Goal: Task Accomplishment & Management: Use online tool/utility

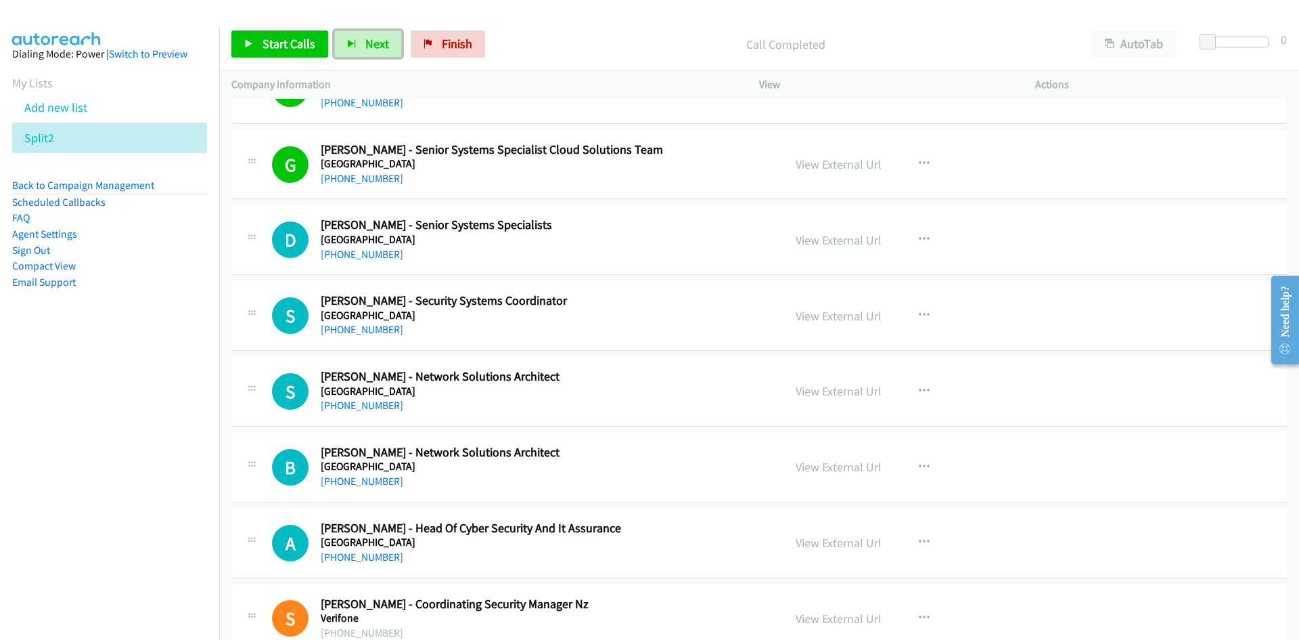
drag, startPoint x: 366, startPoint y: 37, endPoint x: 348, endPoint y: 18, distance: 26.8
click at [366, 37] on span "Next" at bounding box center [377, 44] width 24 height 16
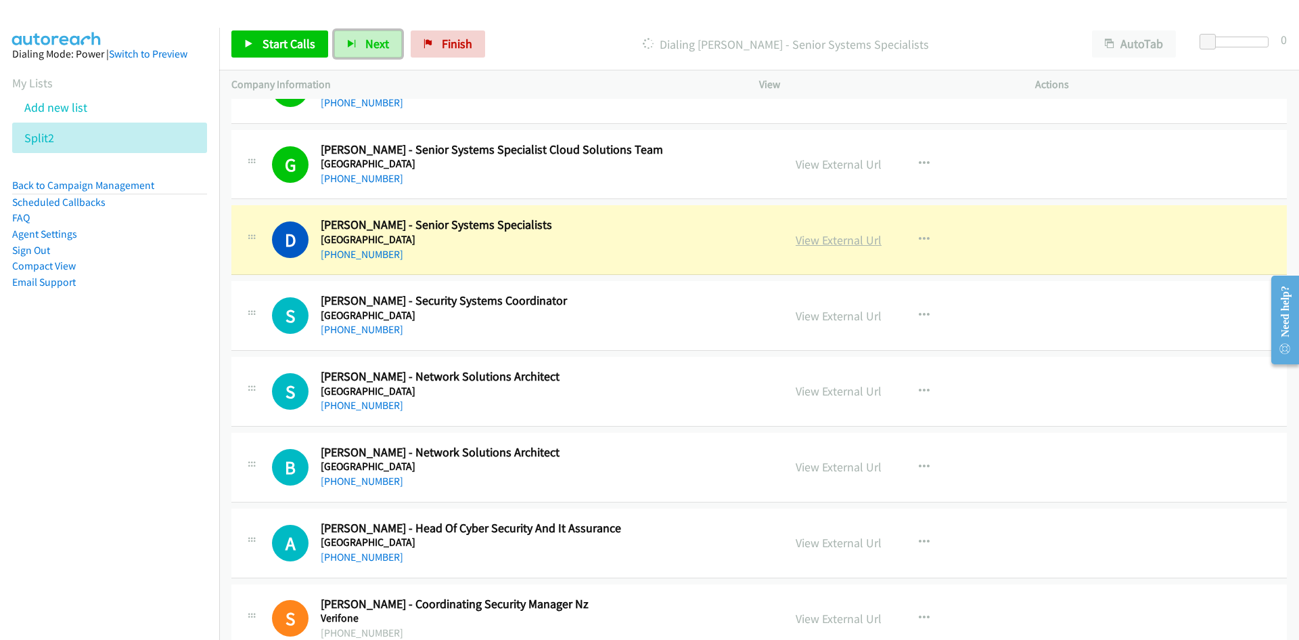
click at [830, 240] on link "View External Url" at bounding box center [839, 240] width 86 height 16
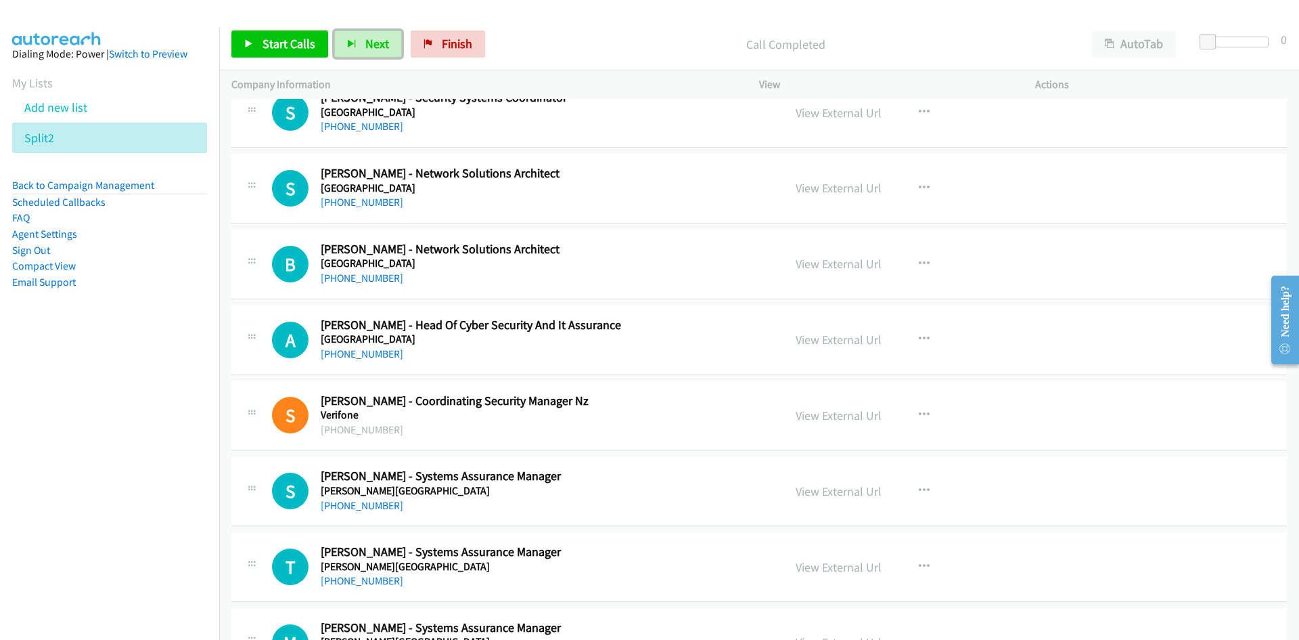
scroll to position [9340, 0]
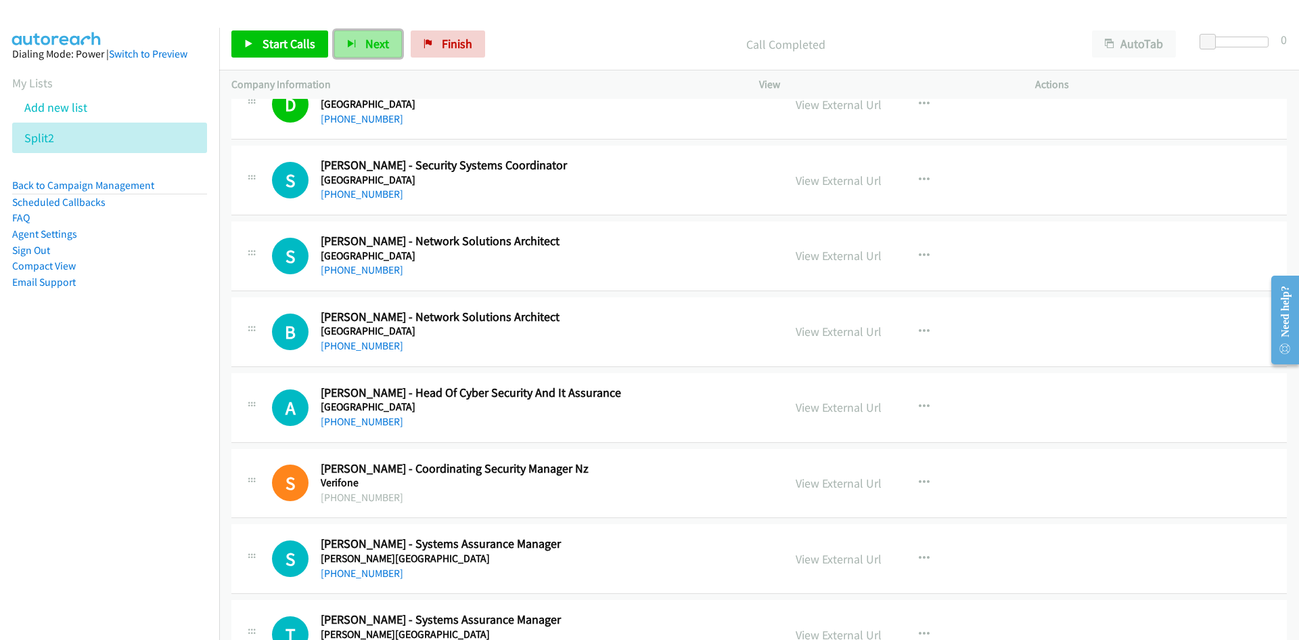
click at [357, 44] on button "Next" at bounding box center [368, 43] width 68 height 27
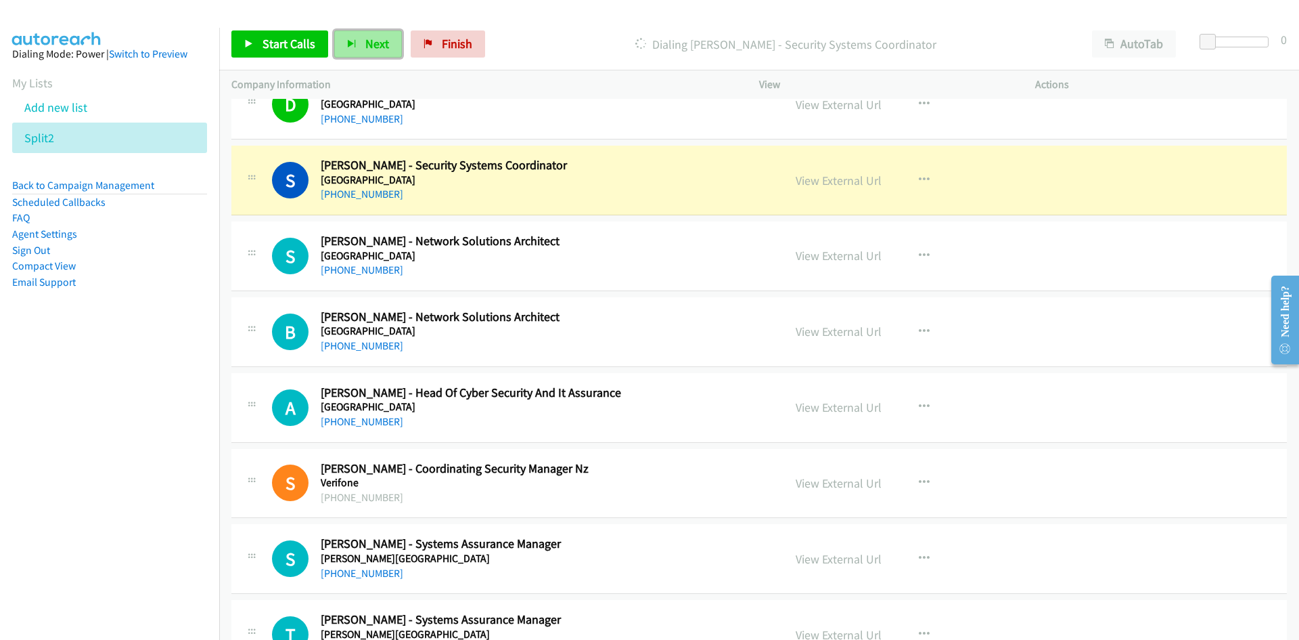
click at [375, 35] on button "Next" at bounding box center [368, 43] width 68 height 27
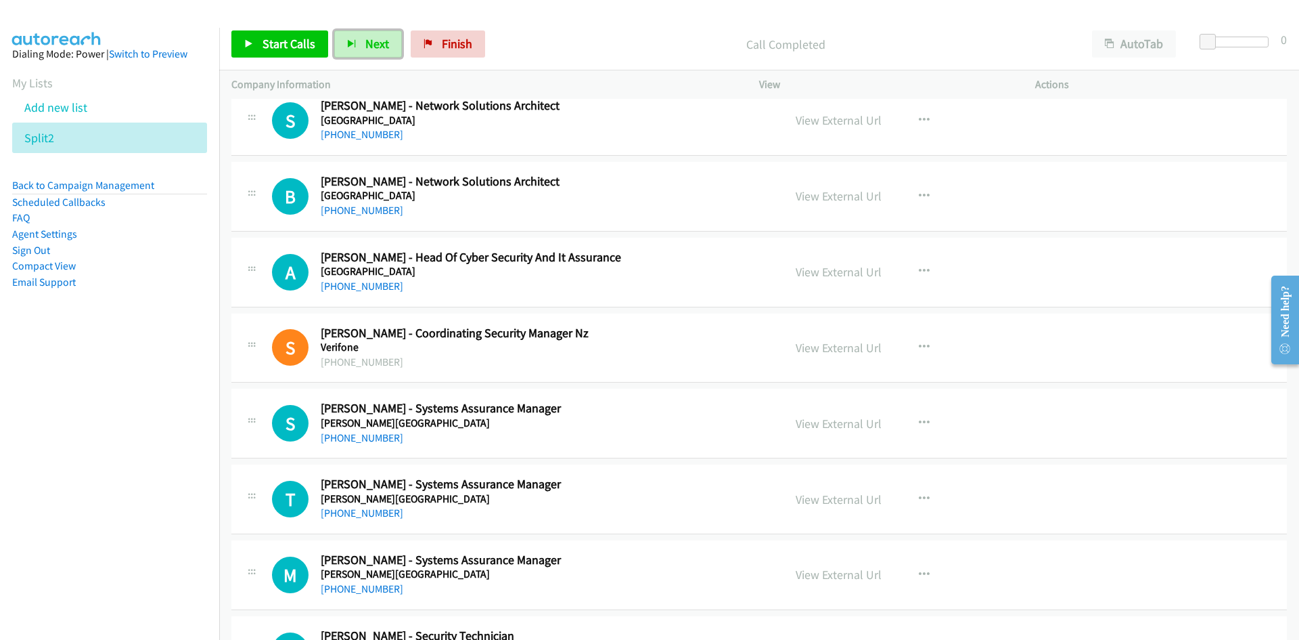
scroll to position [9408, 0]
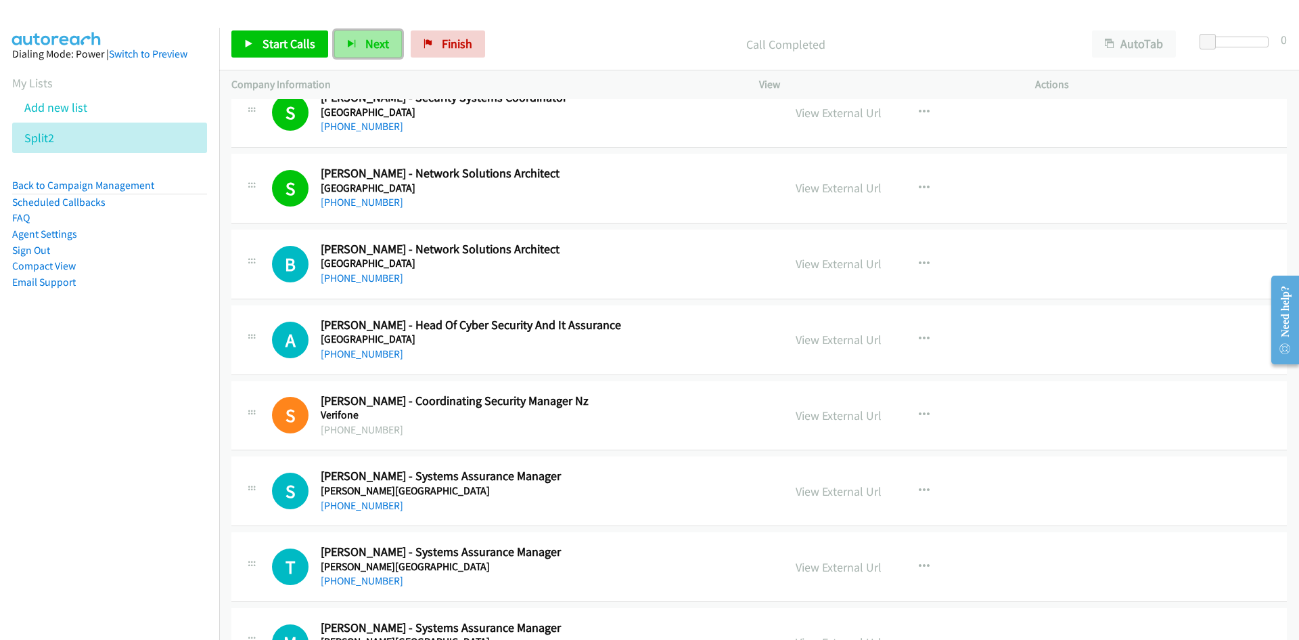
click at [368, 35] on button "Next" at bounding box center [368, 43] width 68 height 27
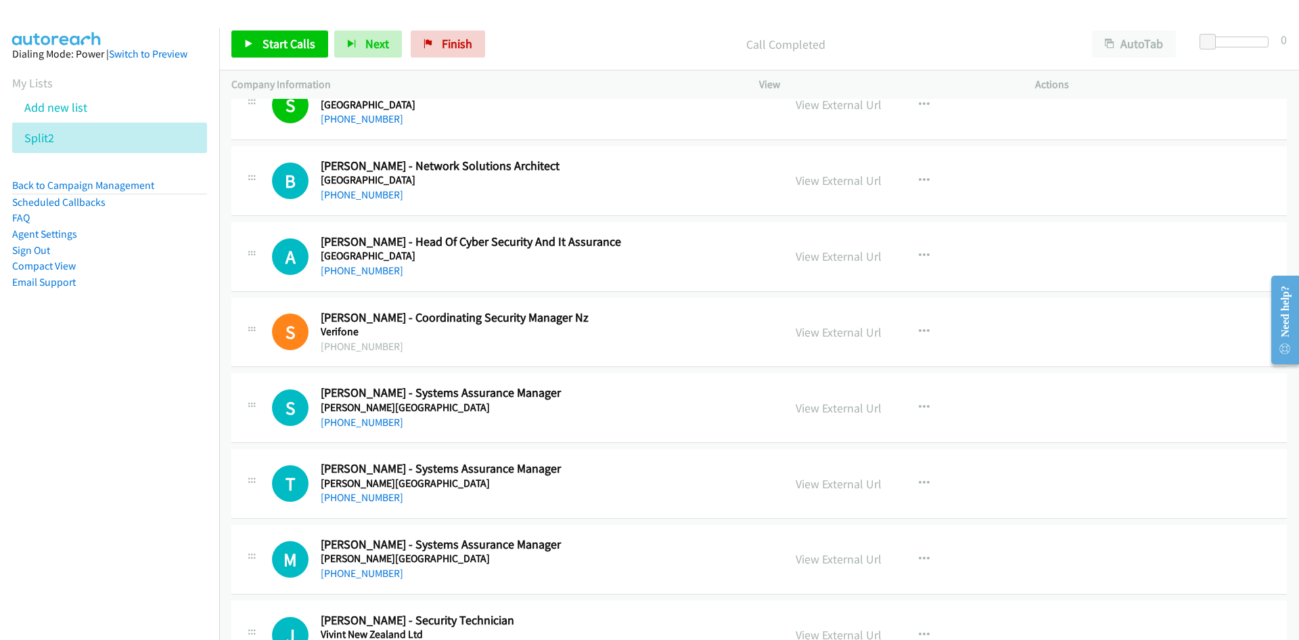
scroll to position [9475, 0]
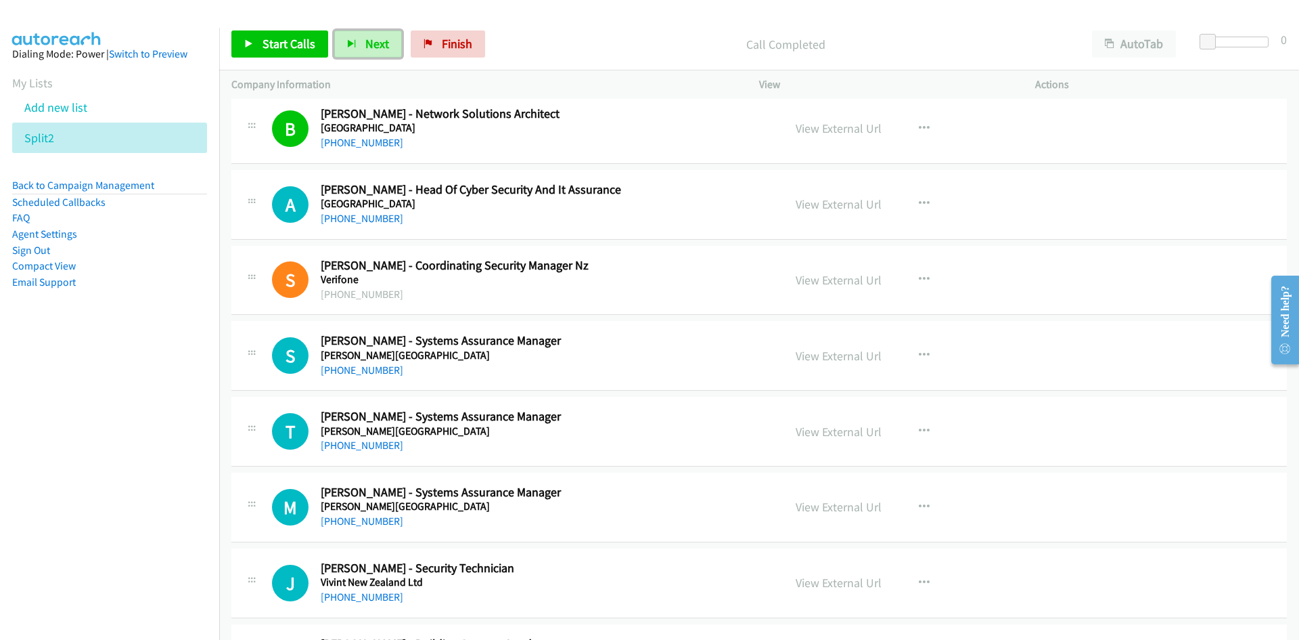
click at [363, 52] on button "Next" at bounding box center [368, 43] width 68 height 27
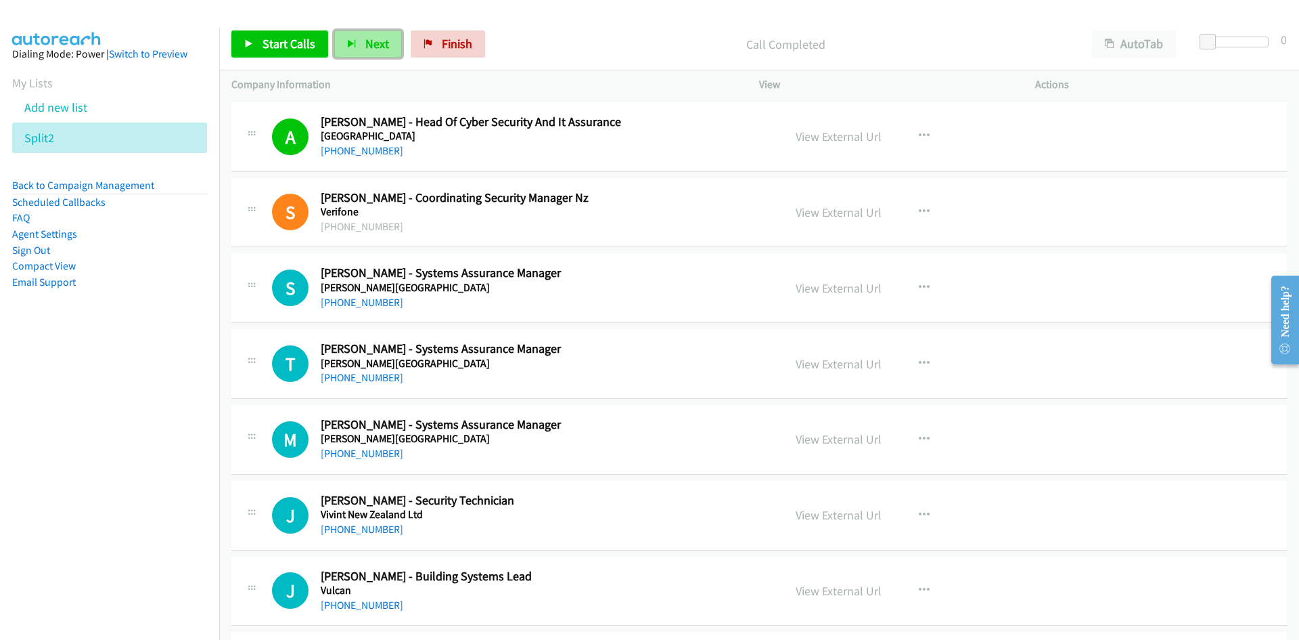
click at [384, 48] on span "Next" at bounding box center [377, 44] width 24 height 16
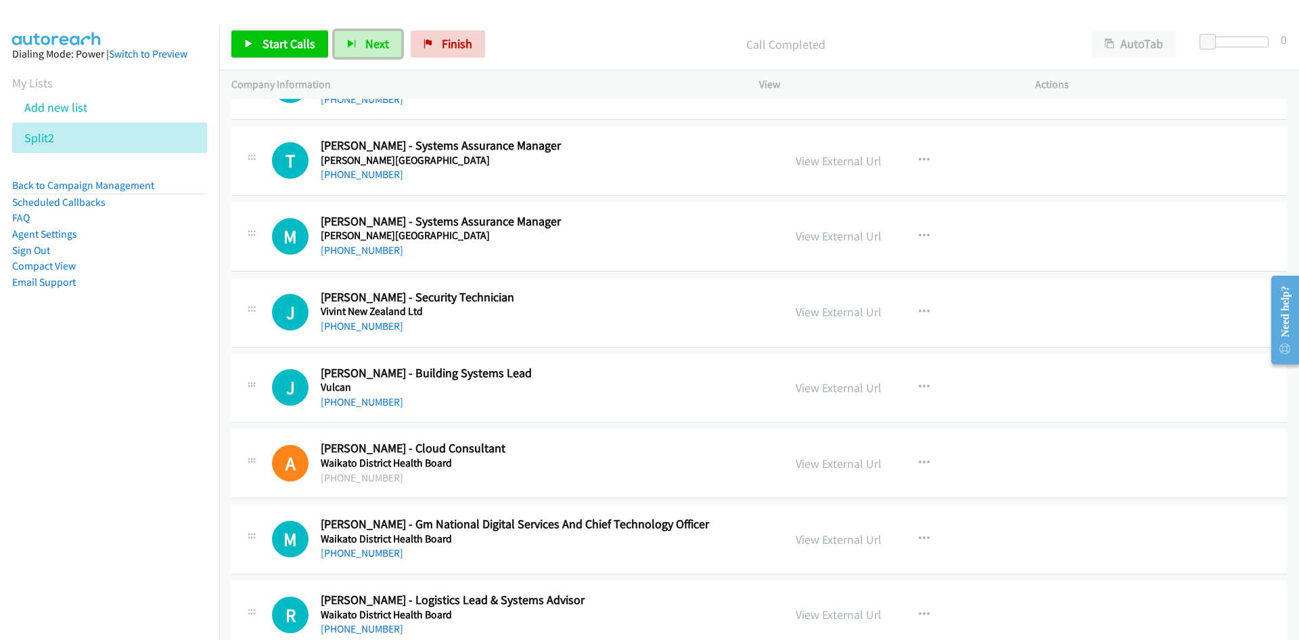
scroll to position [9746, 0]
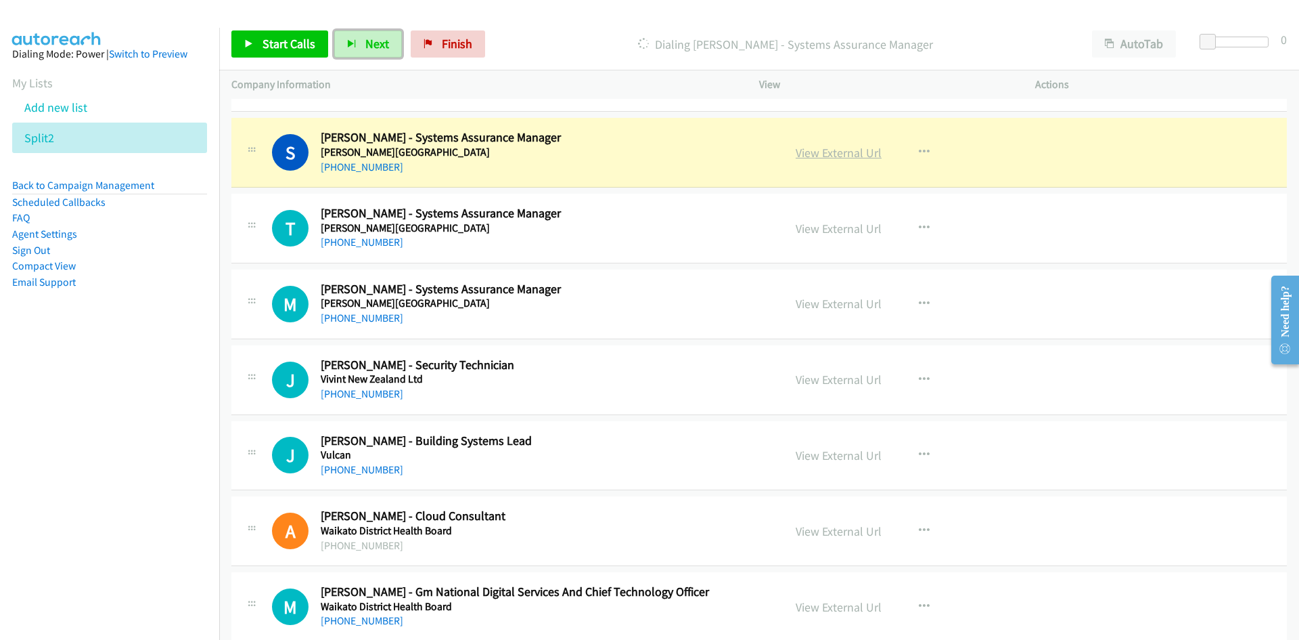
click at [841, 152] on link "View External Url" at bounding box center [839, 153] width 86 height 16
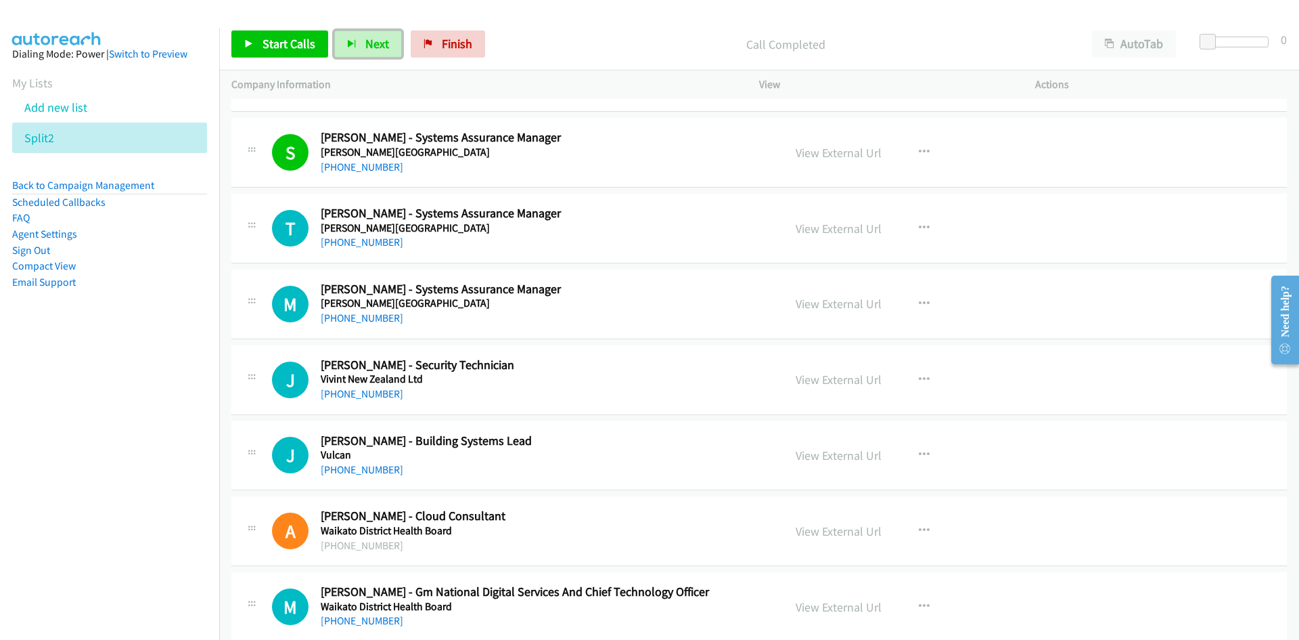
scroll to position [9814, 0]
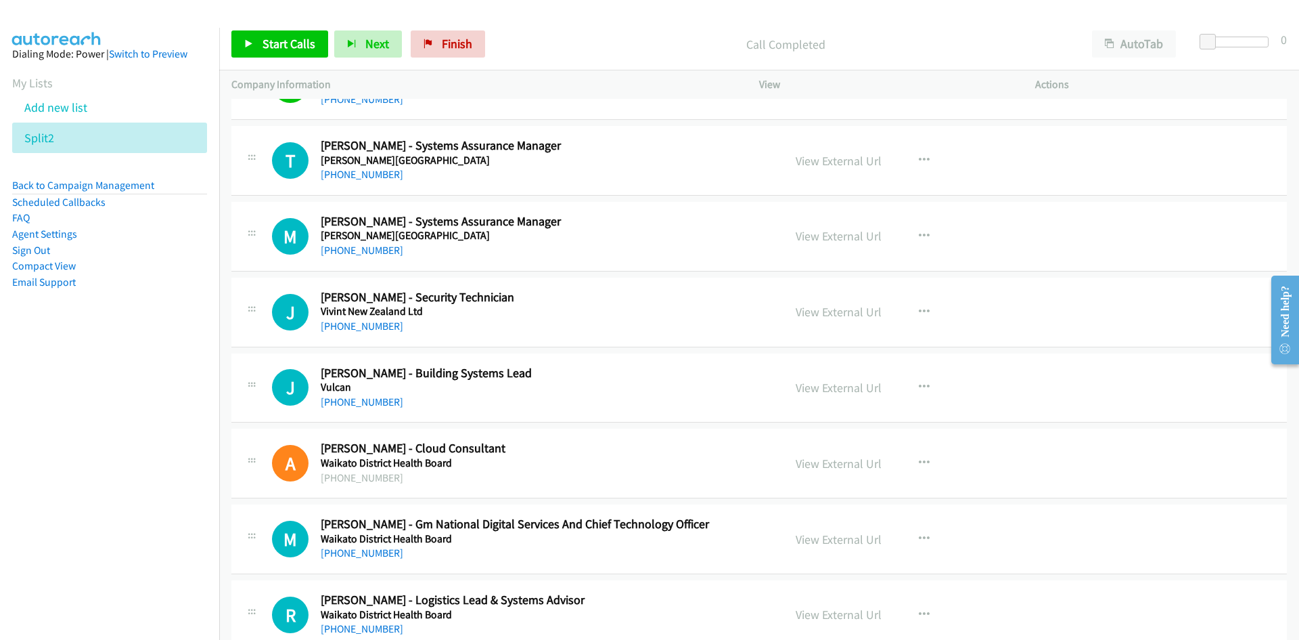
click at [372, 27] on div "Start Calls Pause Next Finish Call Completed AutoTab AutoTab 0" at bounding box center [759, 44] width 1080 height 52
click at [372, 28] on div "Start Calls Pause Next Finish Call Completed AutoTab AutoTab 0" at bounding box center [759, 44] width 1080 height 52
click at [609, 29] on div "Start Calls Pause Next Finish Call Completed AutoTab AutoTab 0" at bounding box center [759, 44] width 1080 height 52
click at [372, 55] on button "Next" at bounding box center [368, 43] width 68 height 27
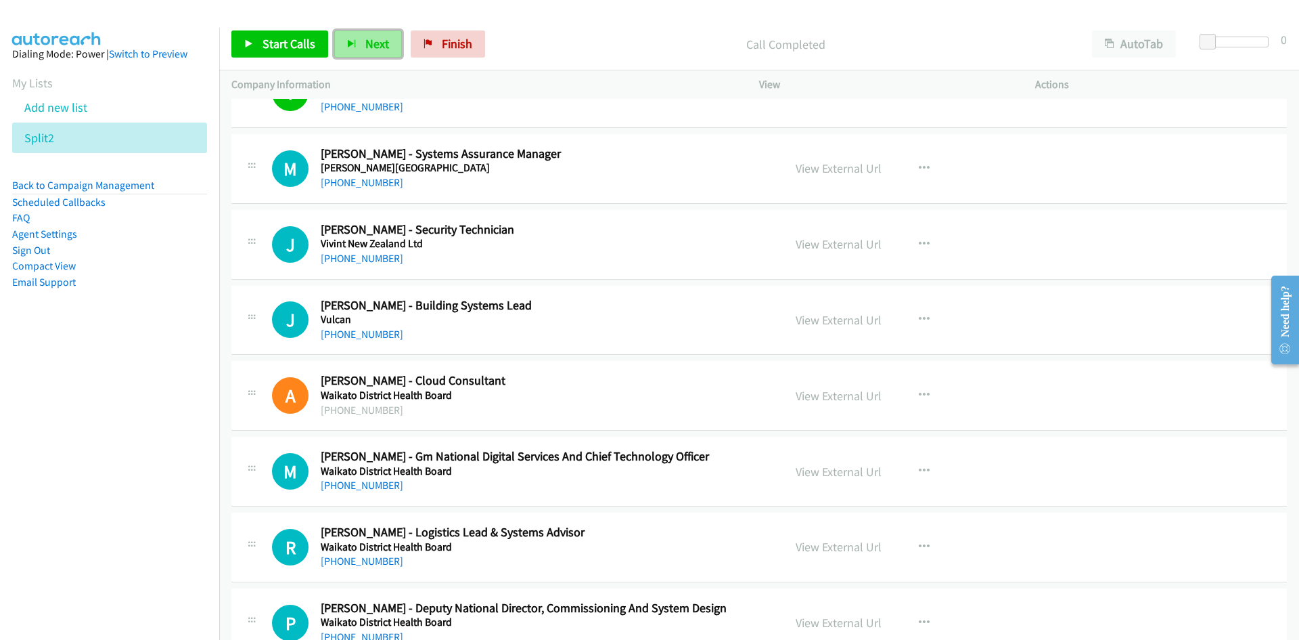
click at [344, 47] on button "Next" at bounding box center [368, 43] width 68 height 27
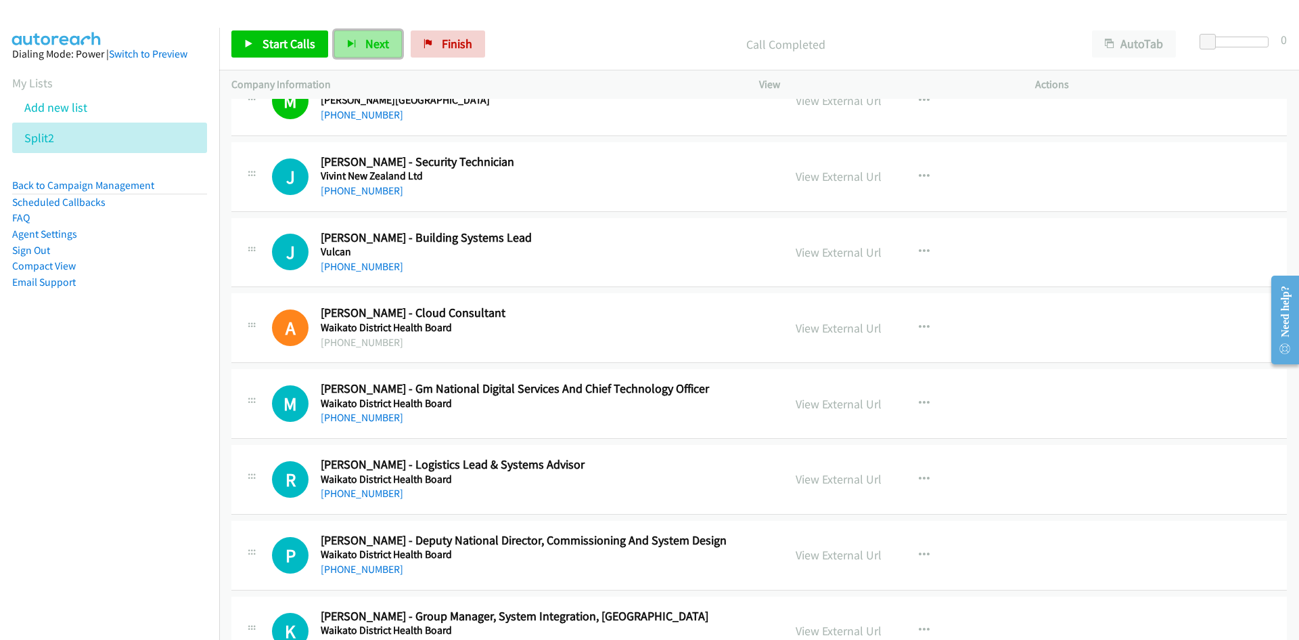
click at [361, 53] on button "Next" at bounding box center [368, 43] width 68 height 27
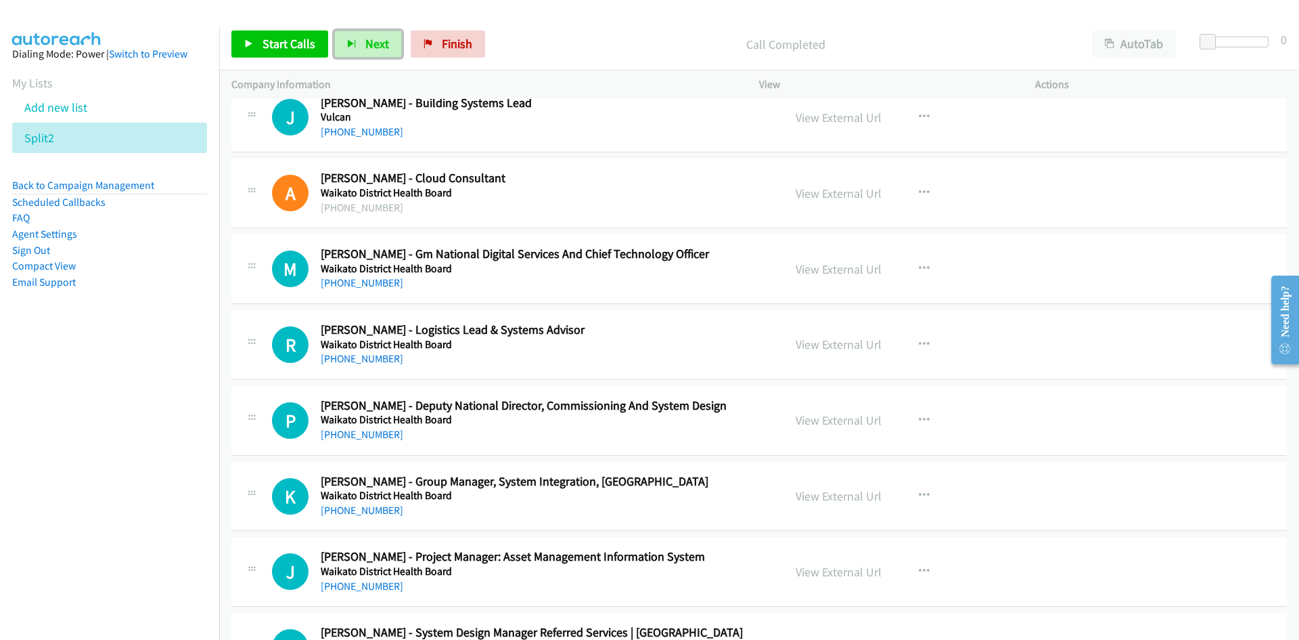
scroll to position [10084, 0]
click at [369, 47] on span "Next" at bounding box center [377, 44] width 24 height 16
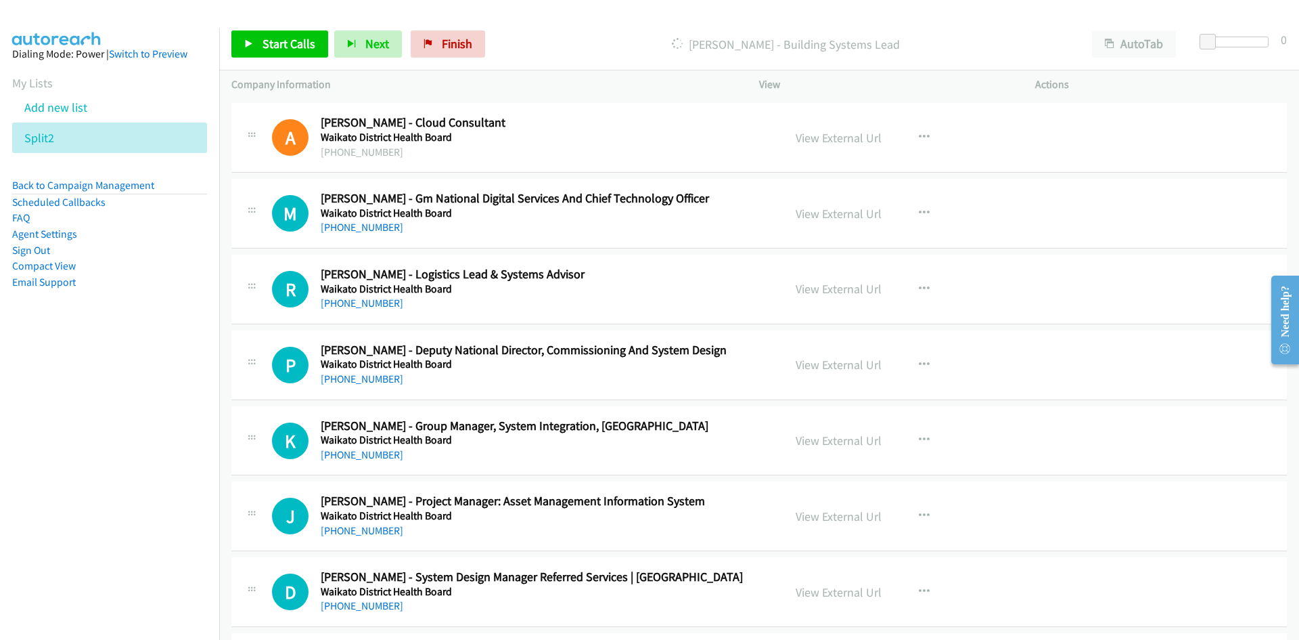
scroll to position [10051, 0]
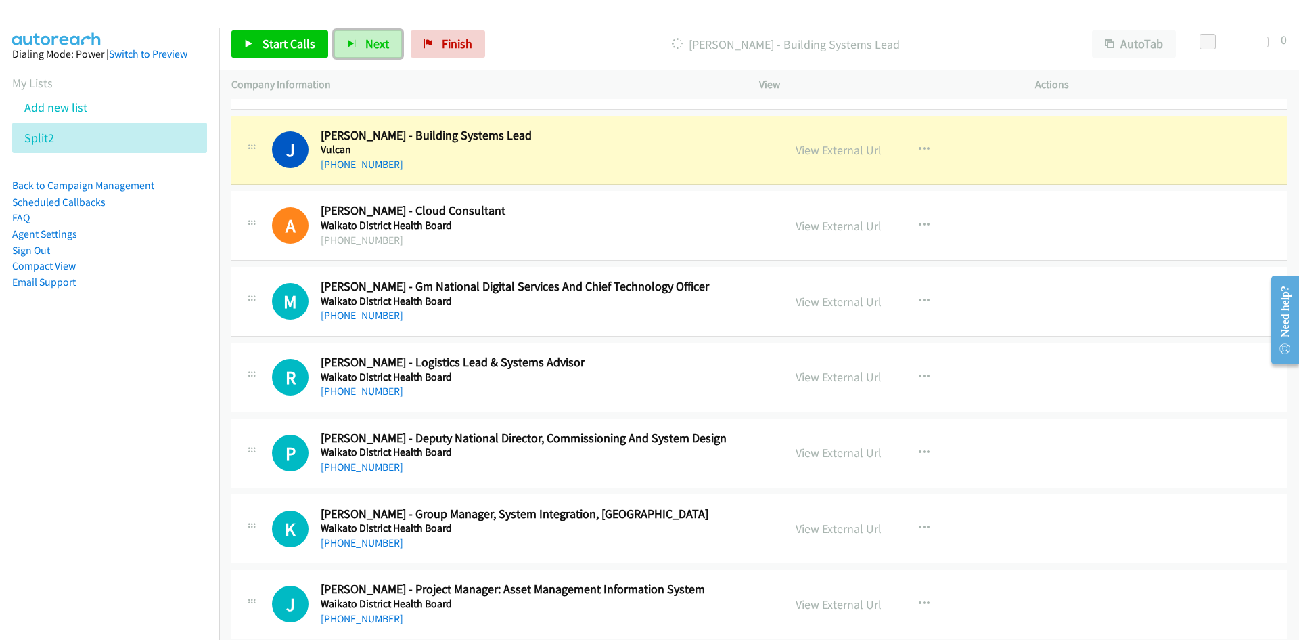
click at [816, 154] on link "View External Url" at bounding box center [839, 150] width 86 height 16
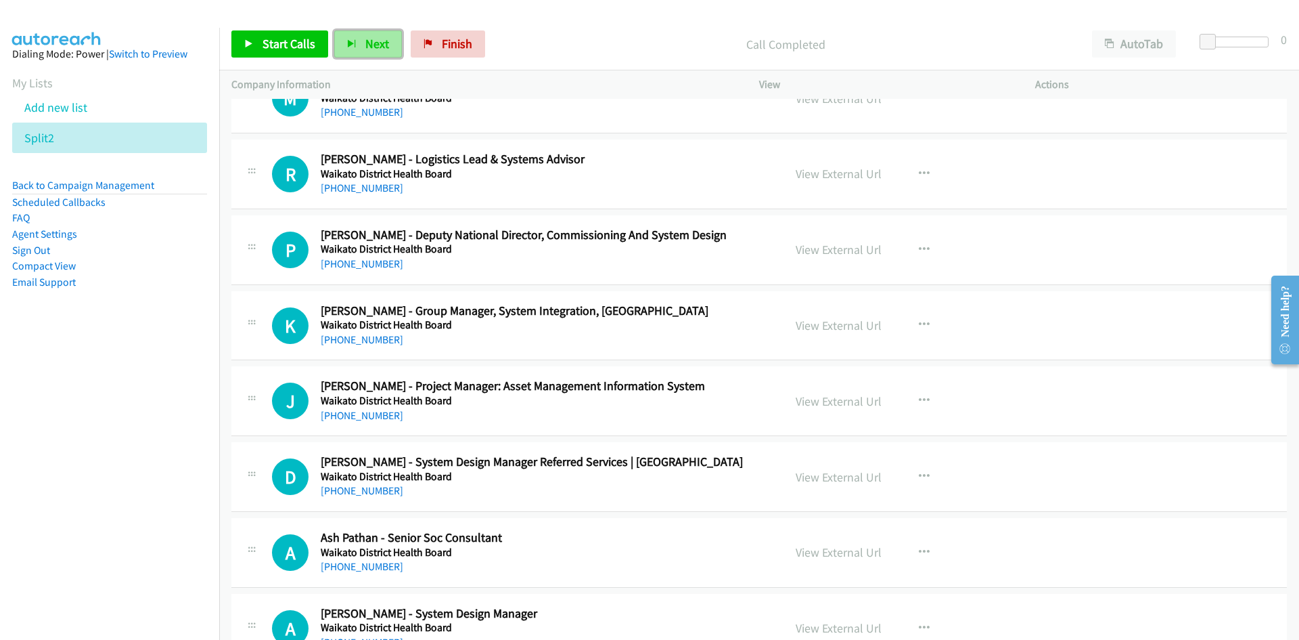
click at [380, 44] on span "Next" at bounding box center [377, 44] width 24 height 16
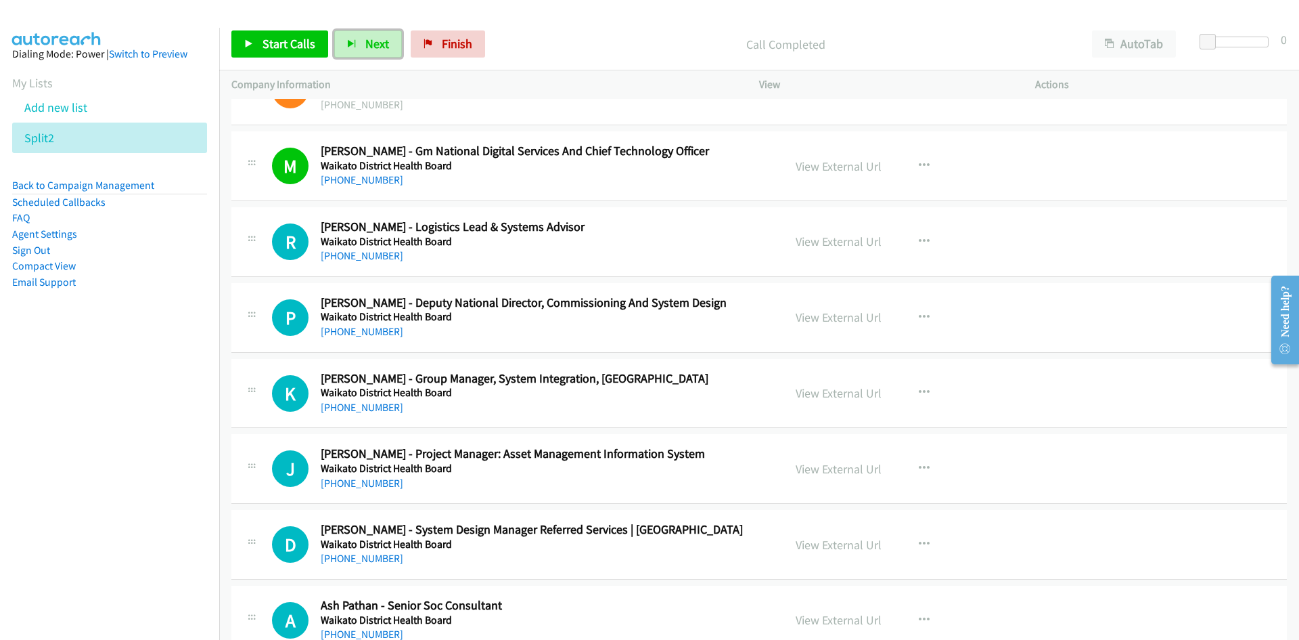
scroll to position [10254, 0]
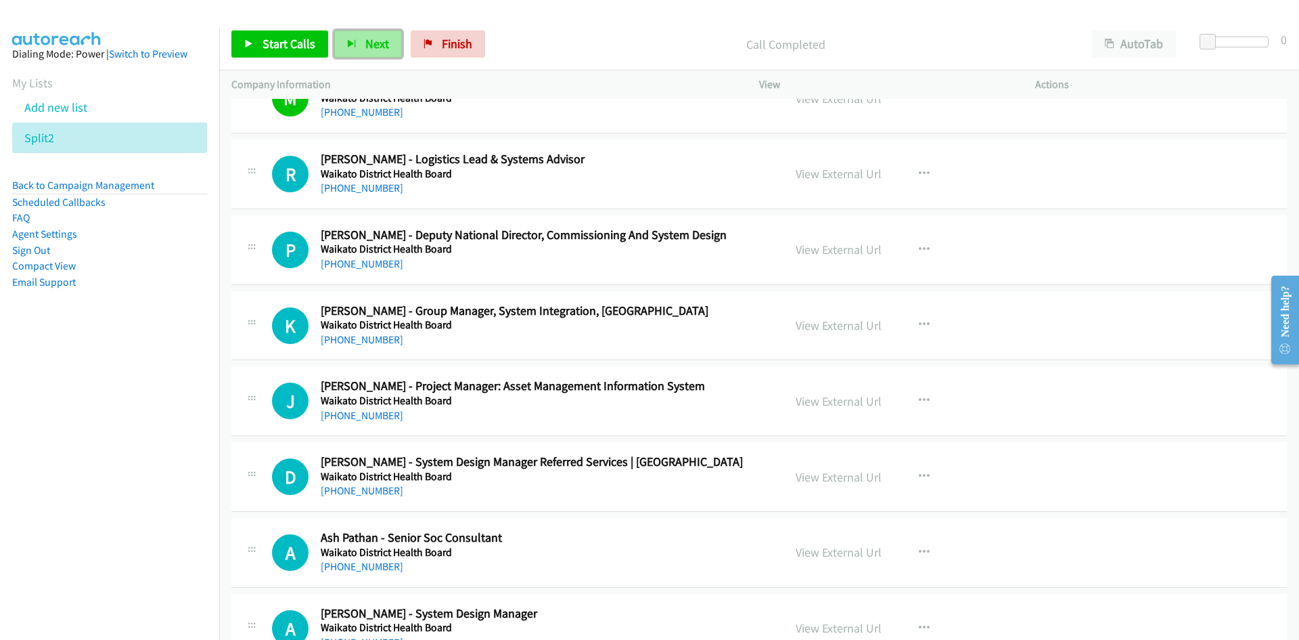
click at [392, 47] on button "Next" at bounding box center [368, 43] width 68 height 27
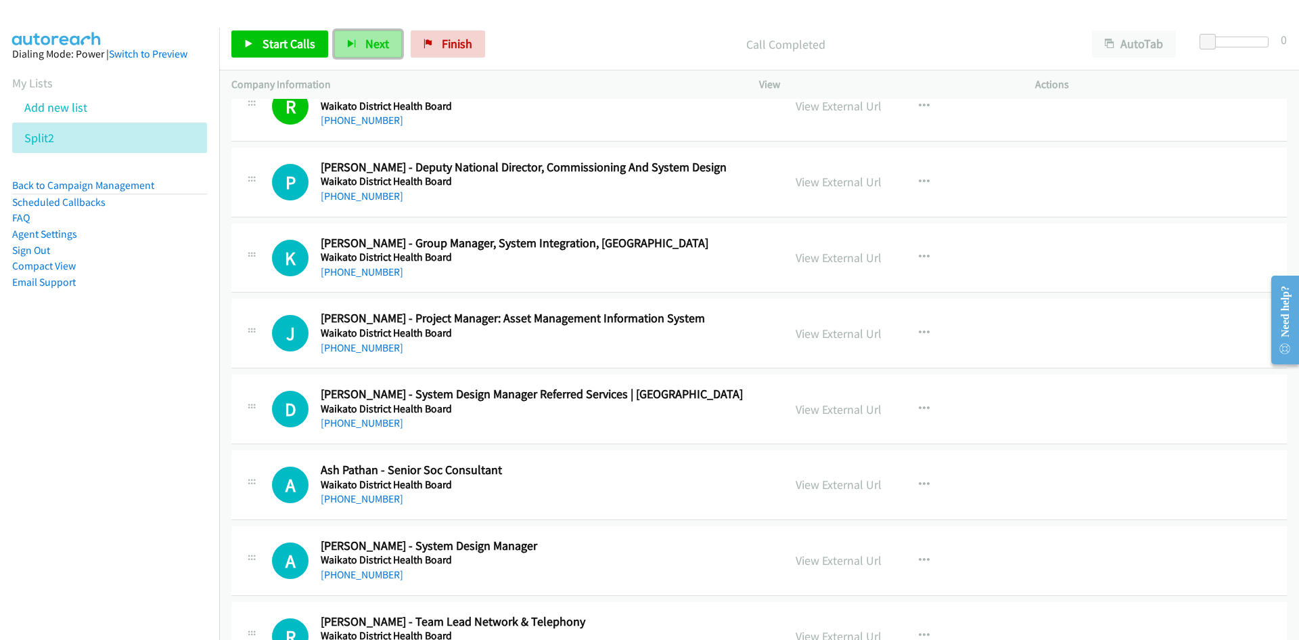
click at [365, 45] on span "Next" at bounding box center [377, 44] width 24 height 16
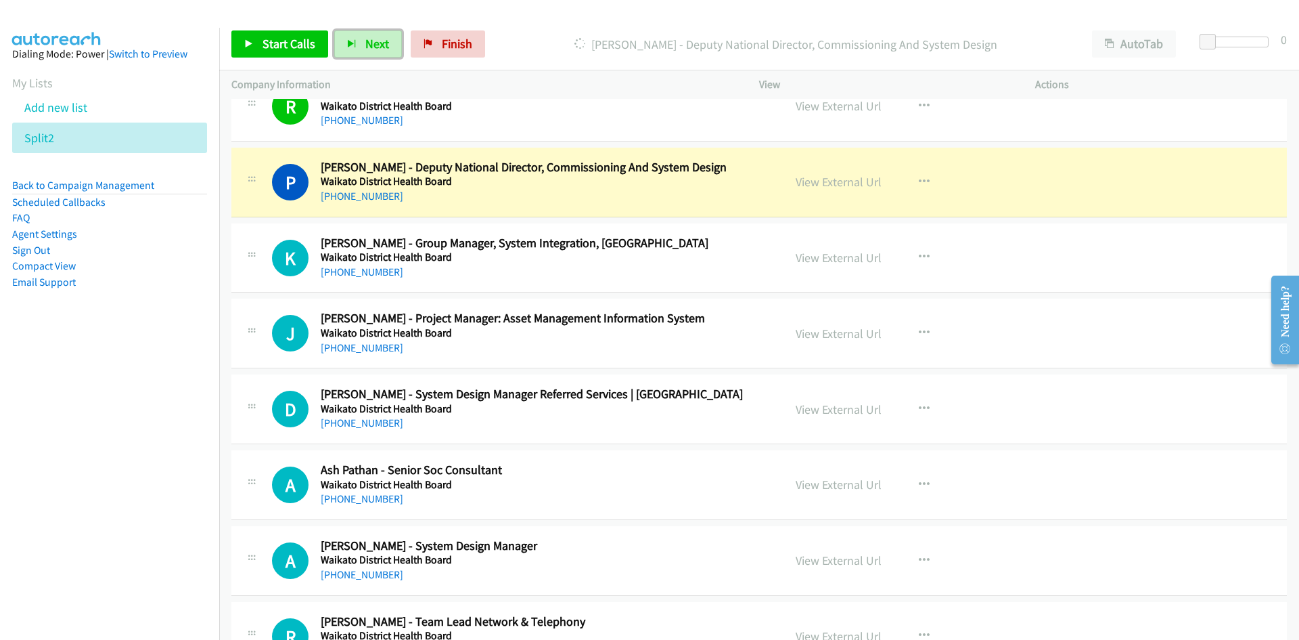
drag, startPoint x: 382, startPoint y: 45, endPoint x: 409, endPoint y: 66, distance: 34.4
click at [382, 45] on span "Next" at bounding box center [377, 44] width 24 height 16
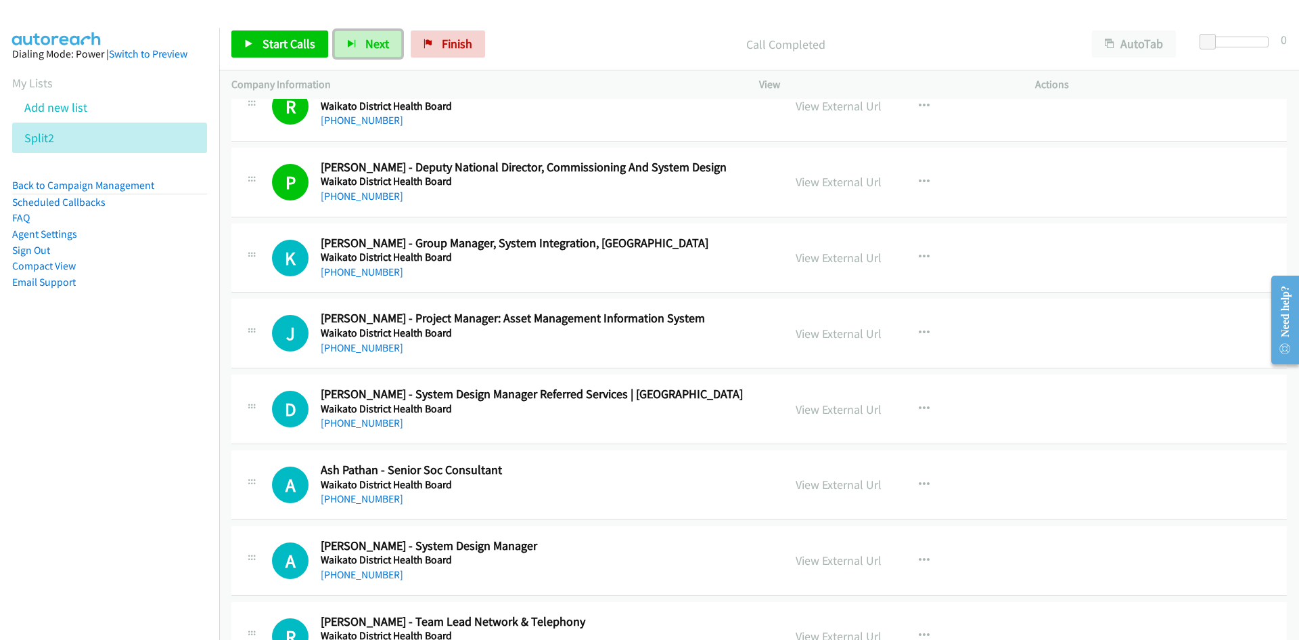
scroll to position [10457, 0]
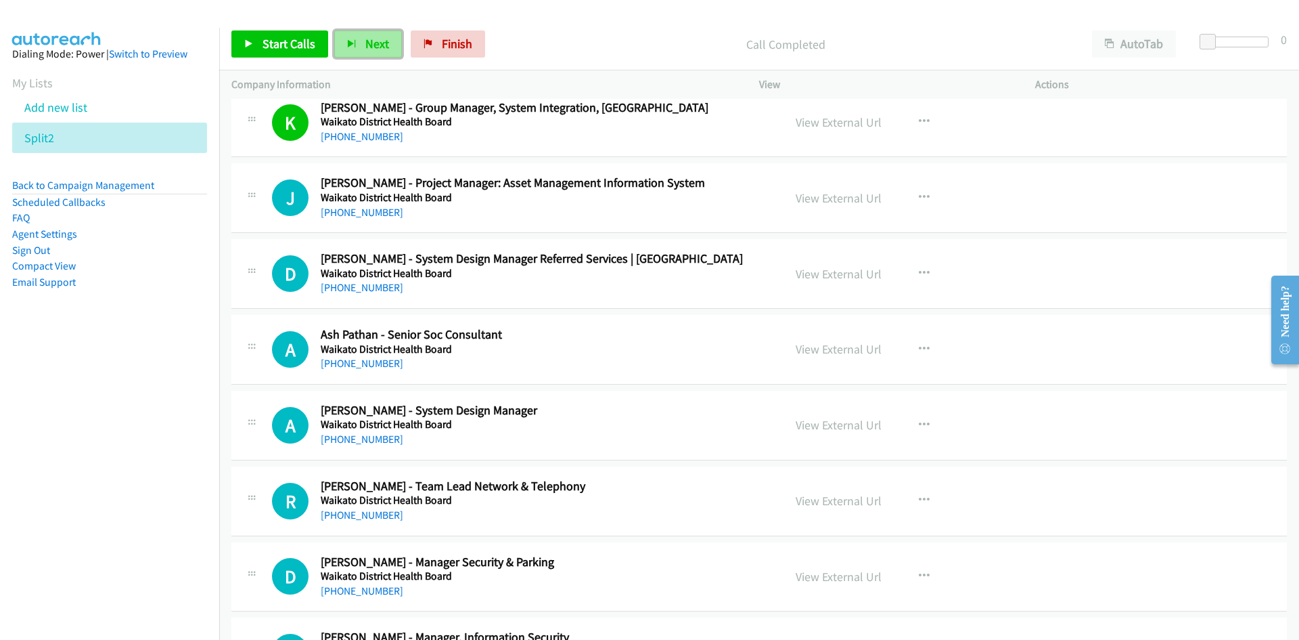
click at [343, 39] on button "Next" at bounding box center [368, 43] width 68 height 27
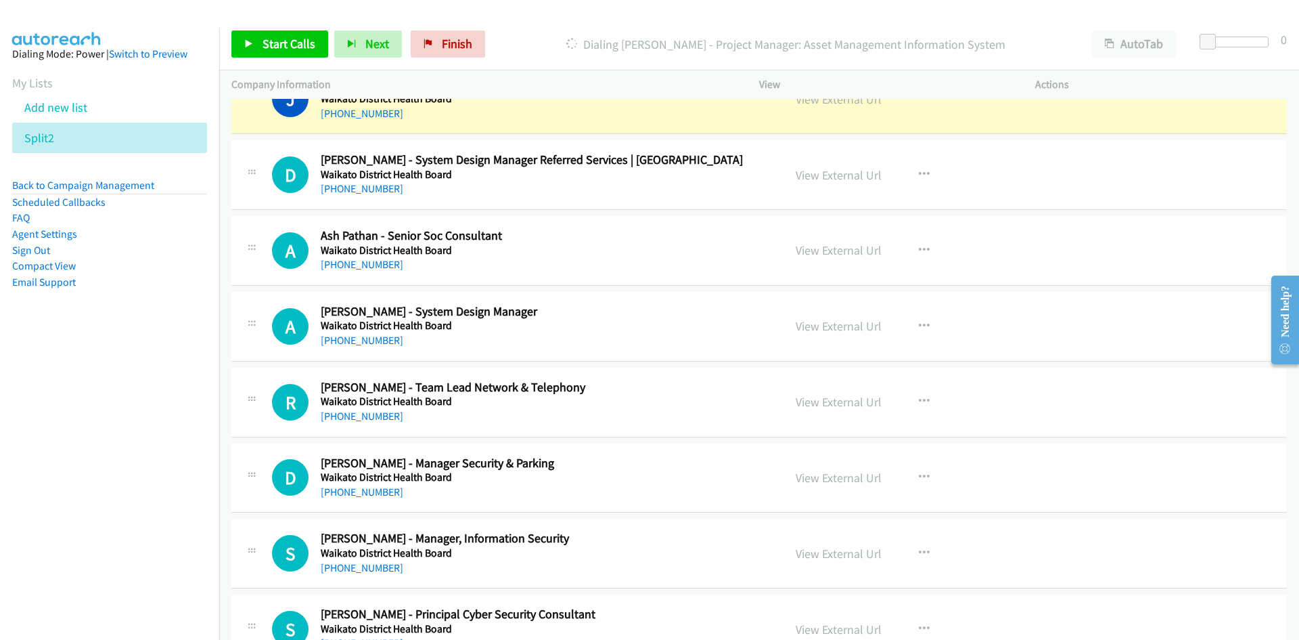
scroll to position [10525, 0]
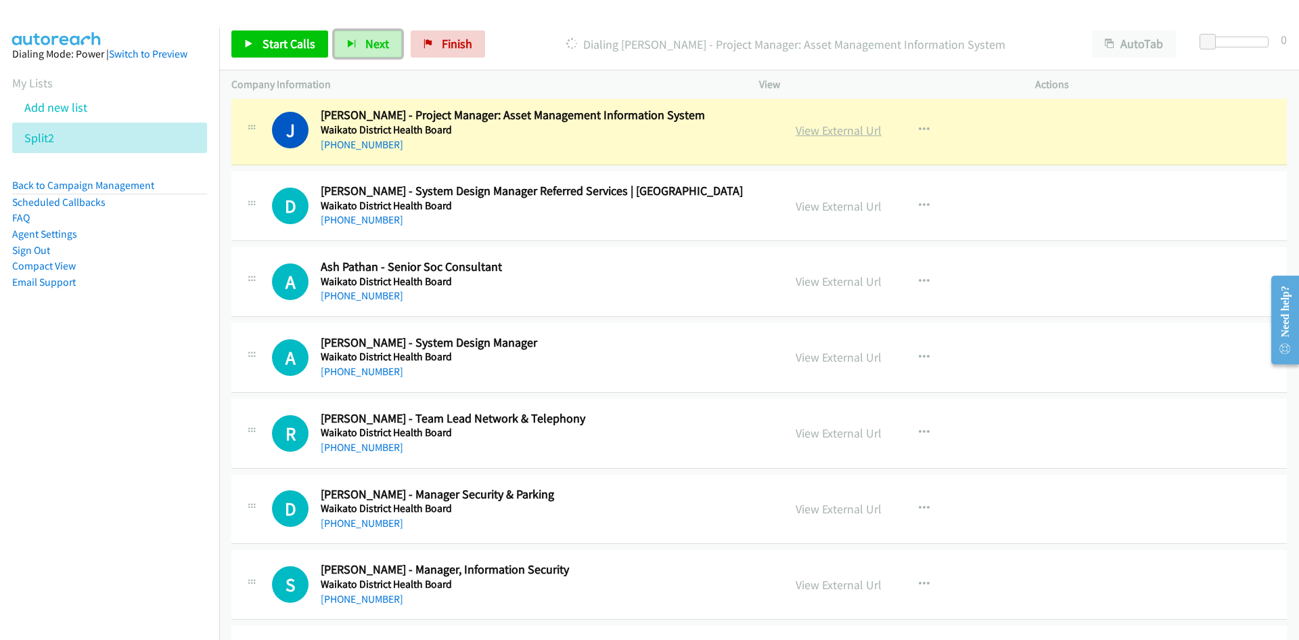
click at [822, 129] on link "View External Url" at bounding box center [839, 131] width 86 height 16
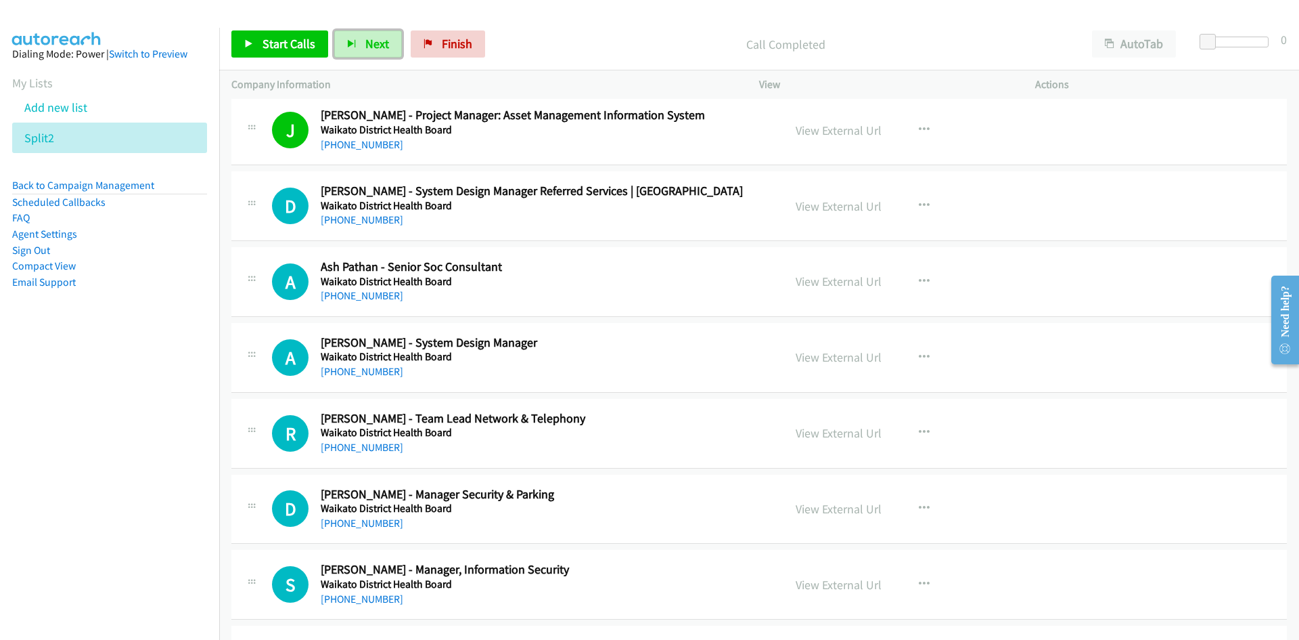
scroll to position [10593, 0]
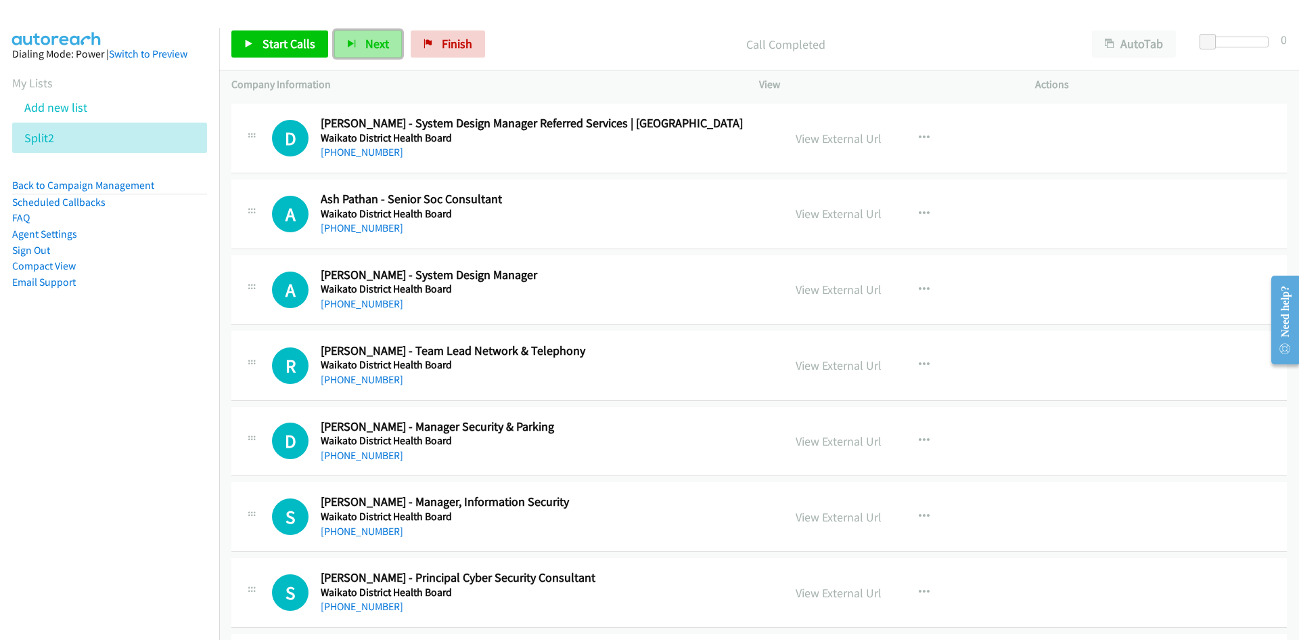
click at [365, 45] on span "Next" at bounding box center [377, 44] width 24 height 16
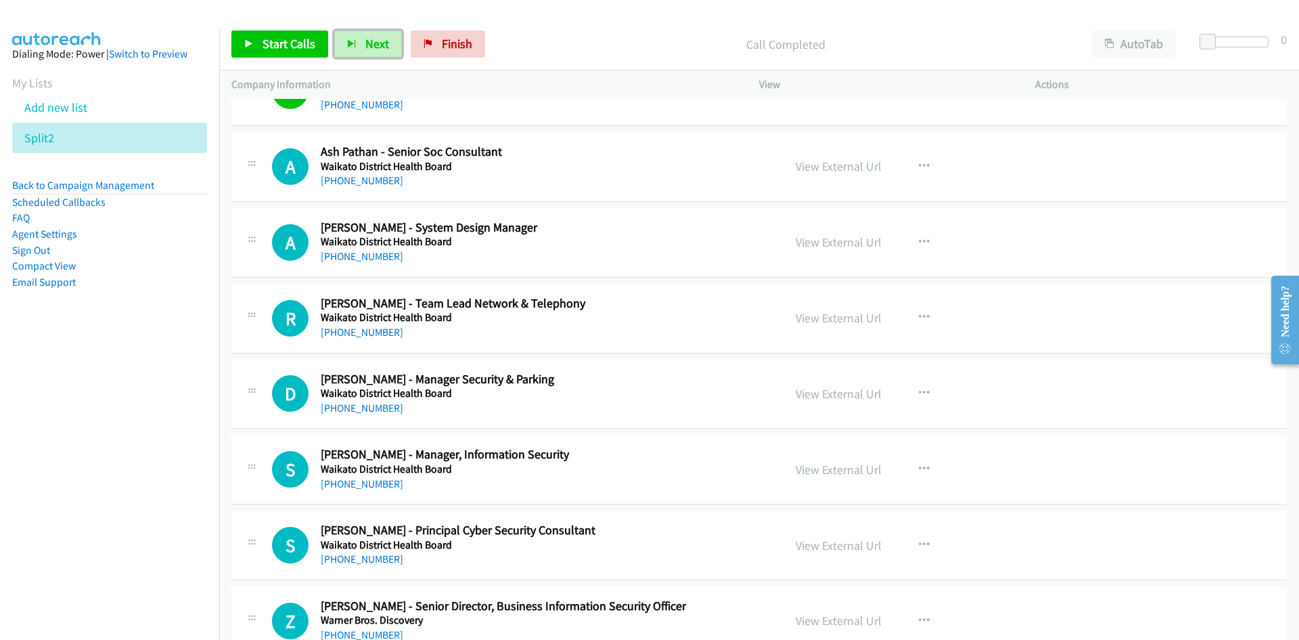
scroll to position [10660, 0]
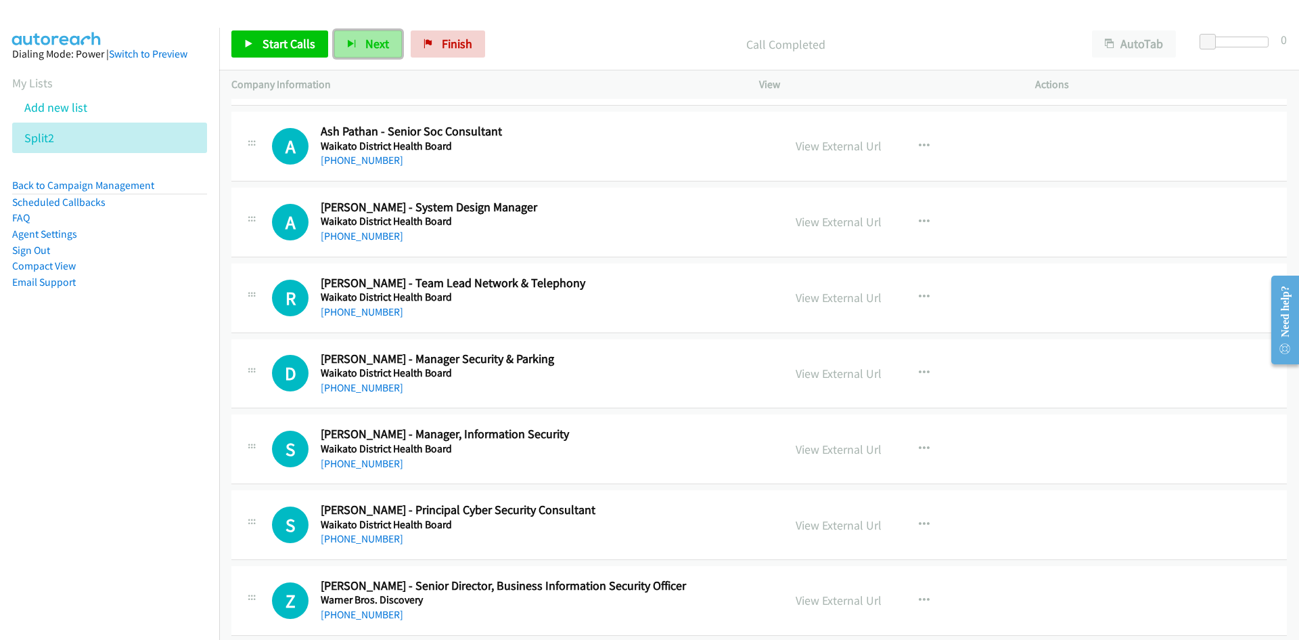
click at [365, 45] on span "Next" at bounding box center [377, 44] width 24 height 16
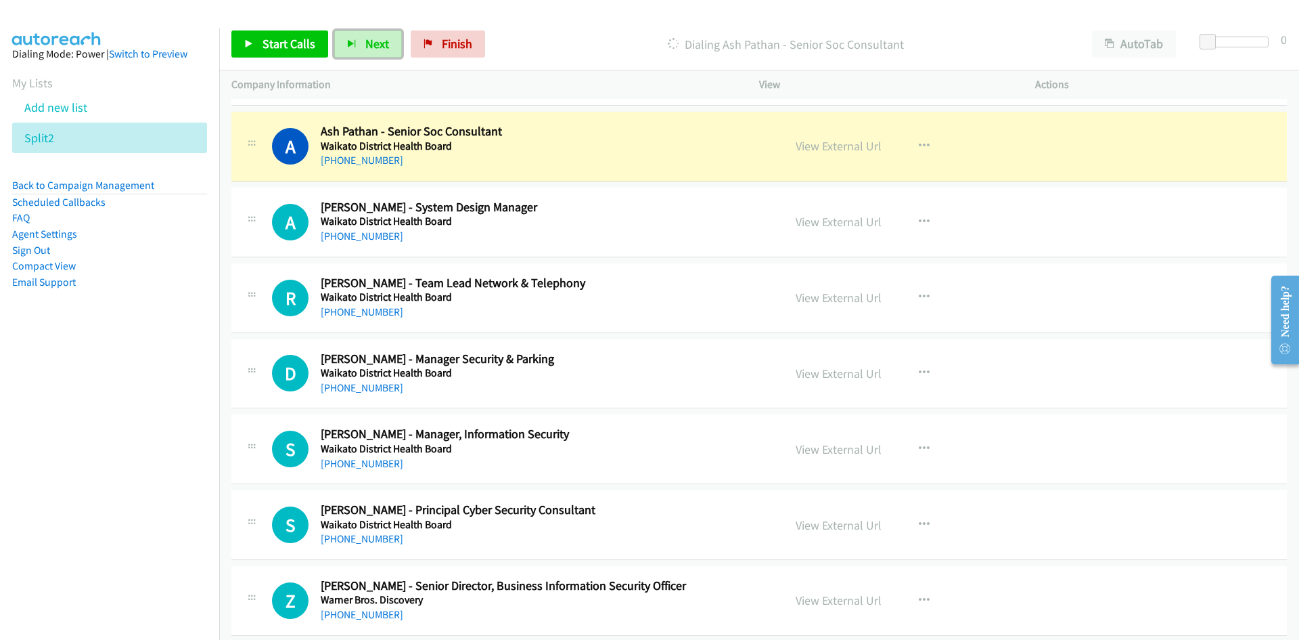
click at [840, 155] on div "View External Url" at bounding box center [839, 146] width 86 height 18
click at [837, 146] on link "View External Url" at bounding box center [839, 146] width 86 height 16
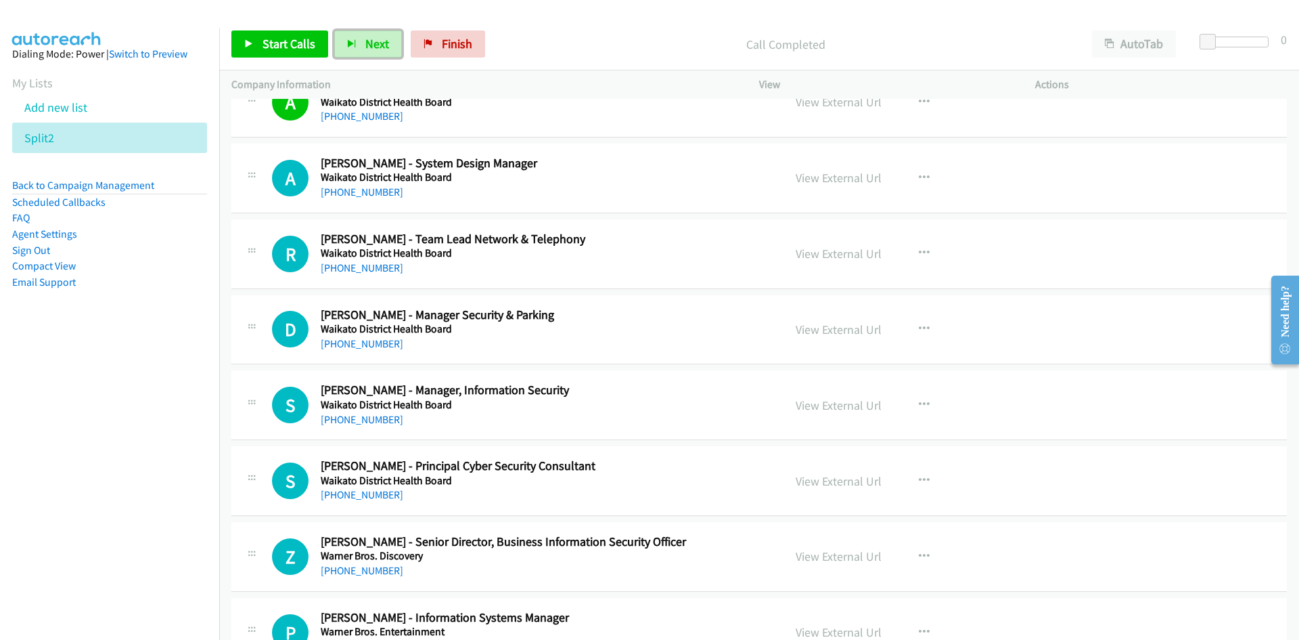
scroll to position [10728, 0]
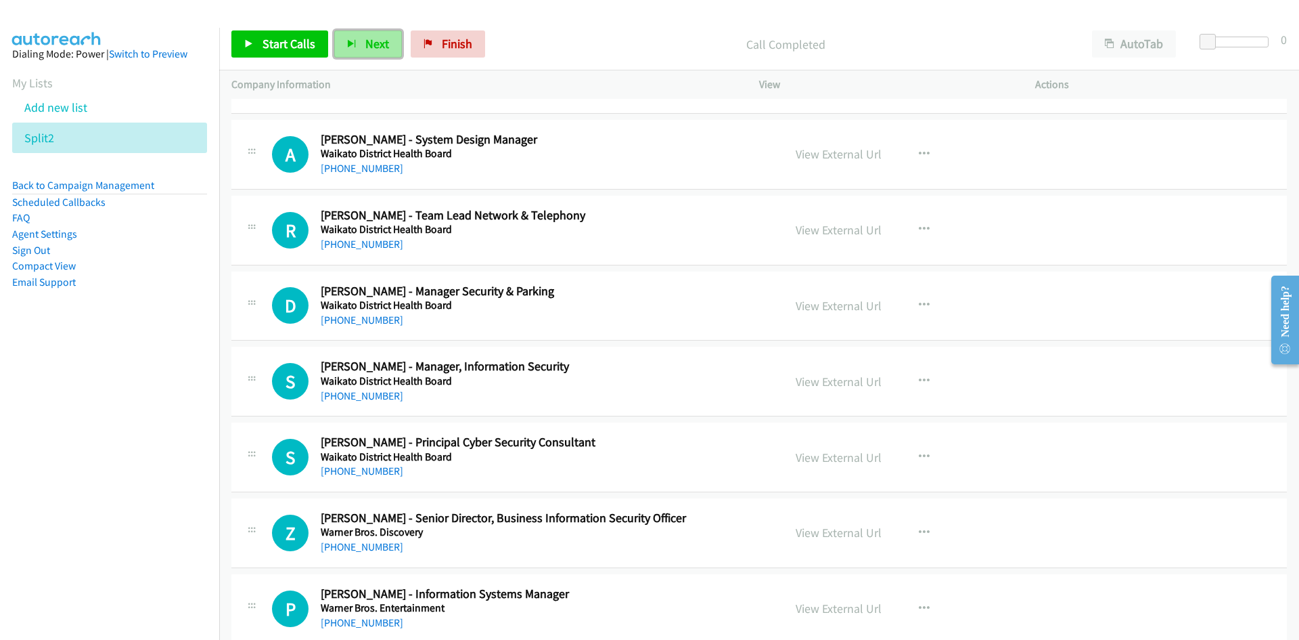
click at [378, 45] on span "Next" at bounding box center [377, 44] width 24 height 16
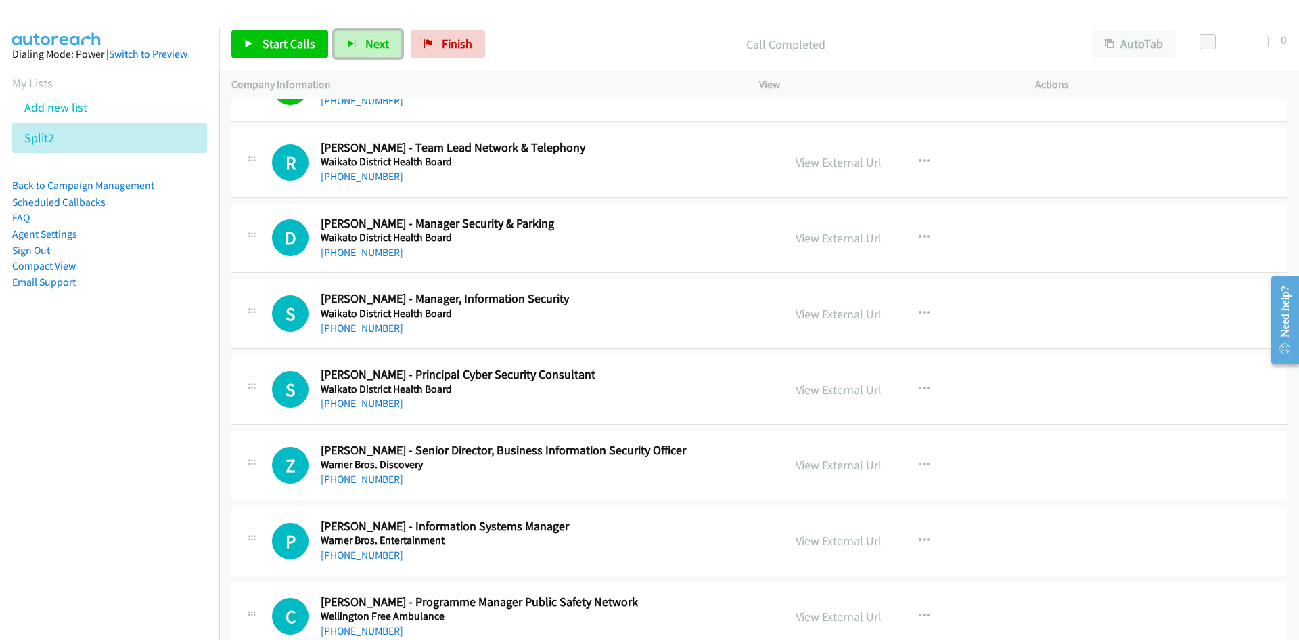
drag, startPoint x: 370, startPoint y: 40, endPoint x: 292, endPoint y: 22, distance: 79.1
click at [370, 40] on span "Next" at bounding box center [377, 44] width 24 height 16
drag, startPoint x: 370, startPoint y: 44, endPoint x: 566, endPoint y: 184, distance: 241.1
click at [370, 44] on span "Next" at bounding box center [377, 44] width 24 height 16
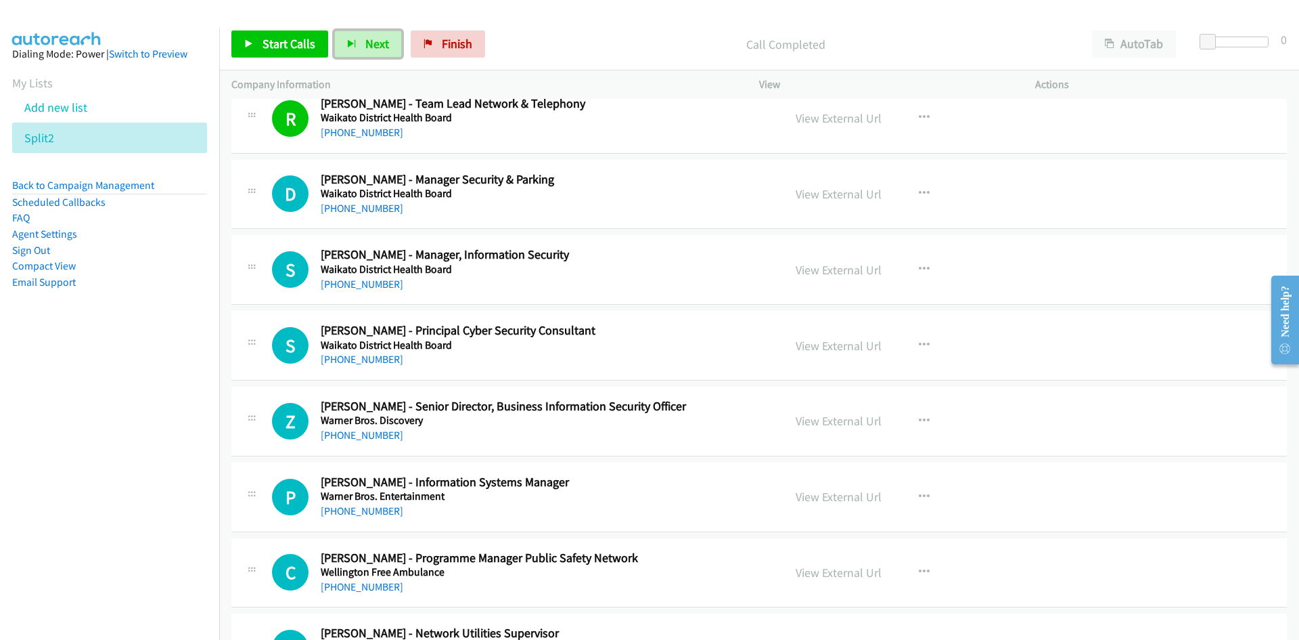
scroll to position [10863, 0]
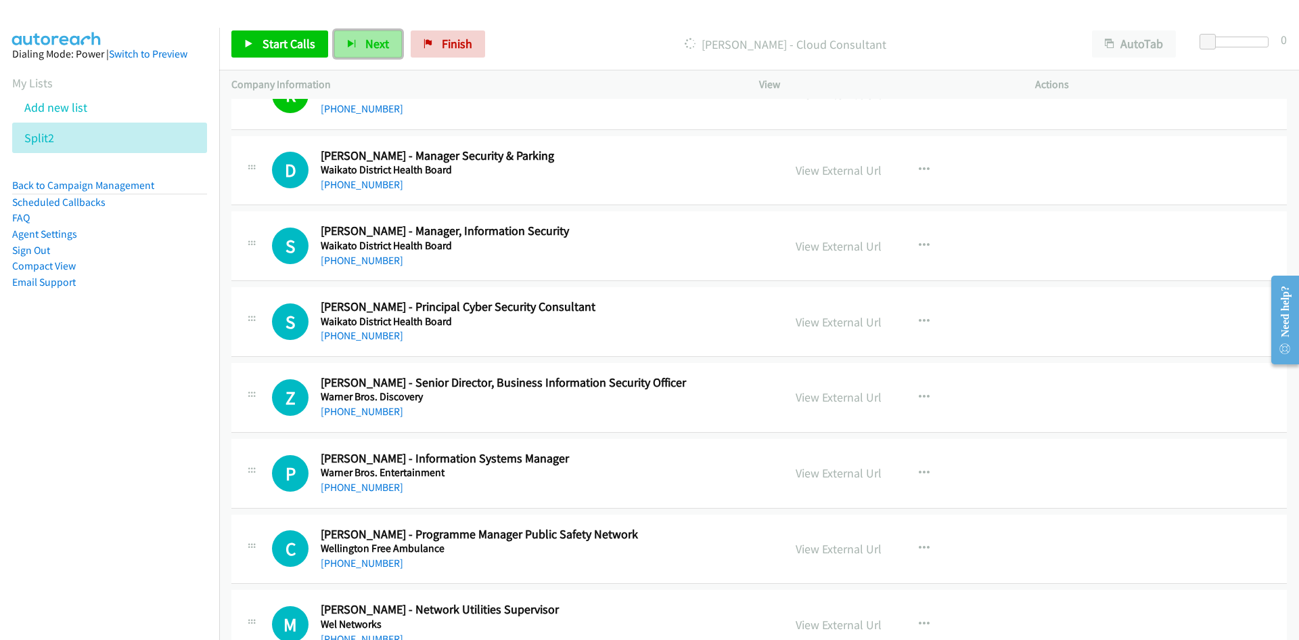
click at [368, 49] on span "Next" at bounding box center [377, 44] width 24 height 16
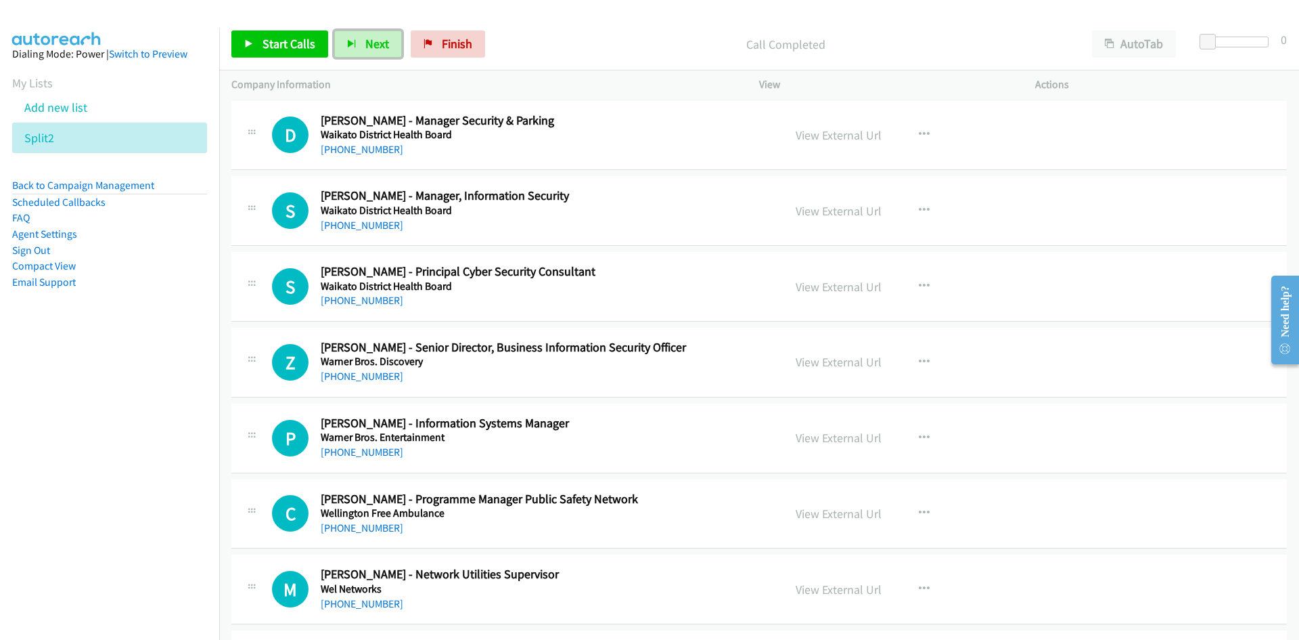
scroll to position [10931, 0]
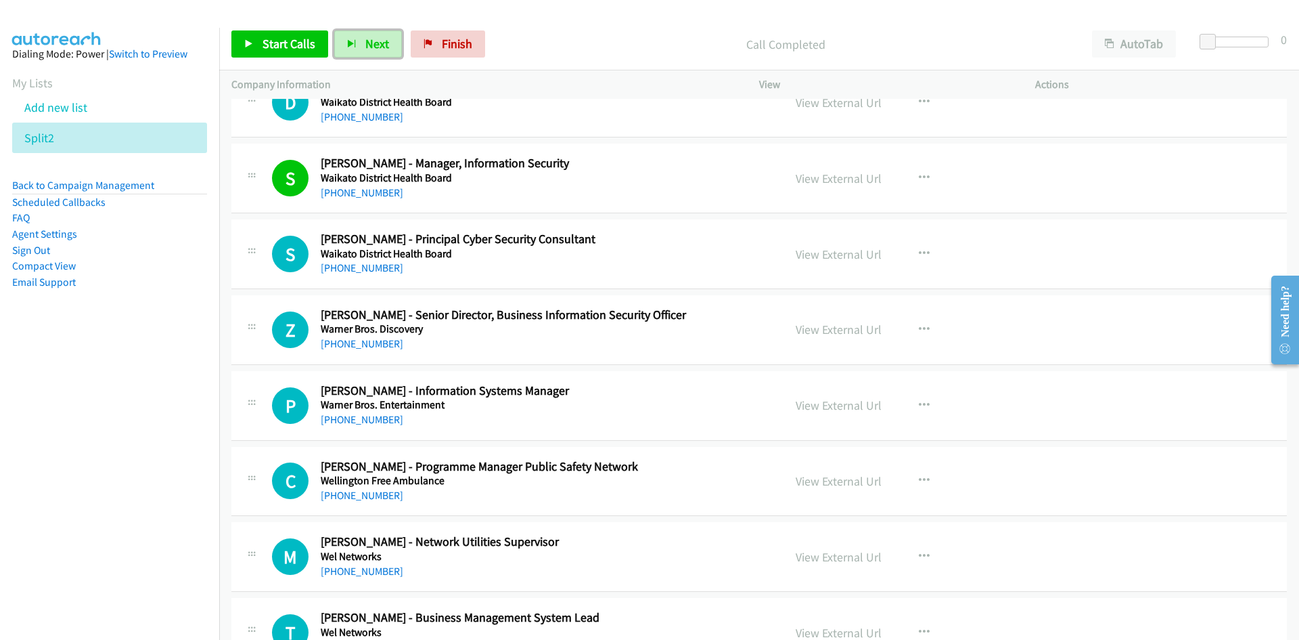
drag, startPoint x: 370, startPoint y: 37, endPoint x: 545, endPoint y: 192, distance: 234.5
click at [370, 37] on span "Next" at bounding box center [377, 44] width 24 height 16
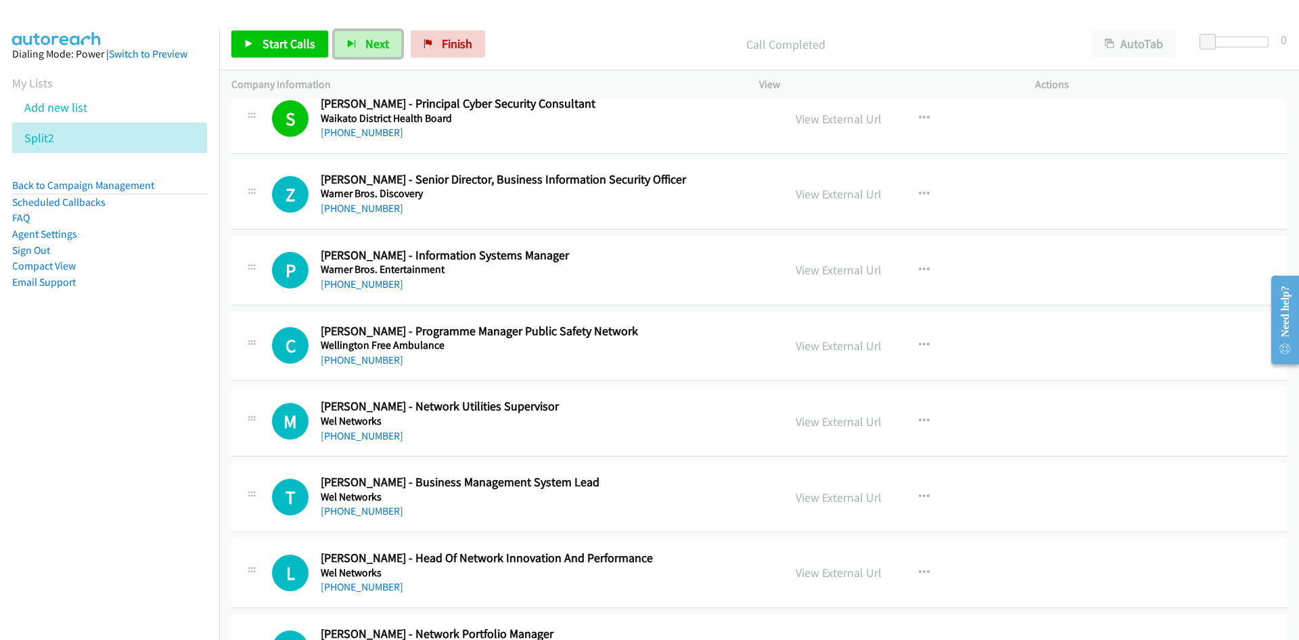
scroll to position [11134, 0]
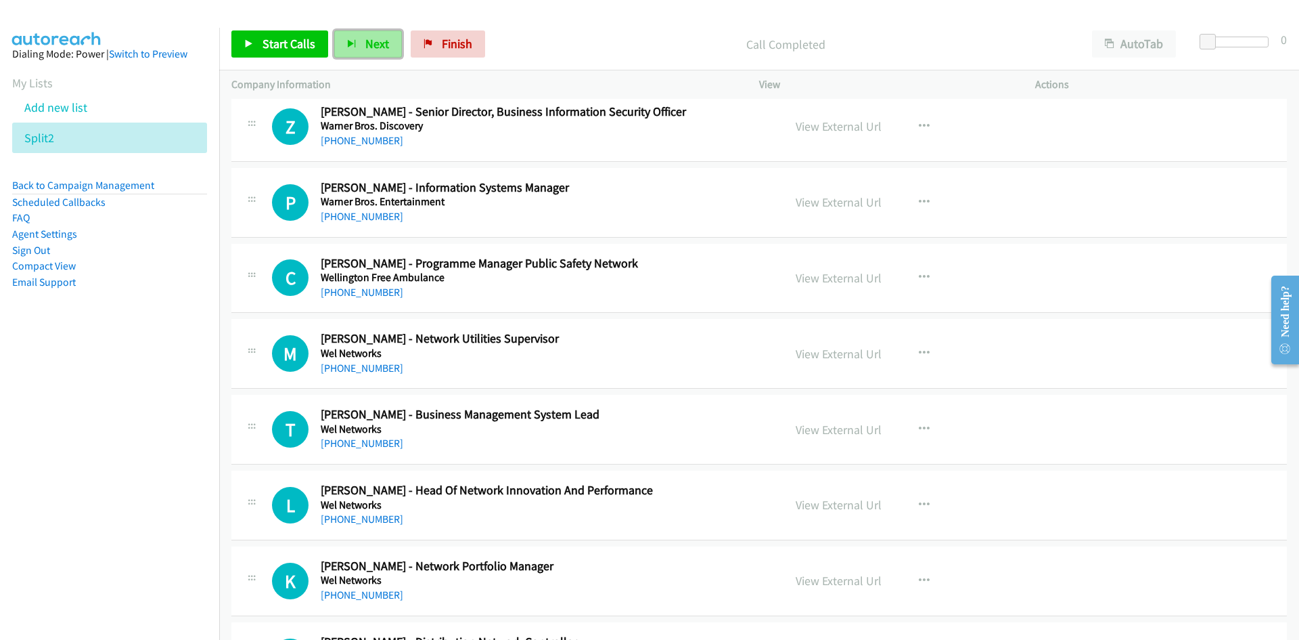
click at [384, 43] on span "Next" at bounding box center [377, 44] width 24 height 16
click at [385, 51] on button "Next" at bounding box center [368, 43] width 68 height 27
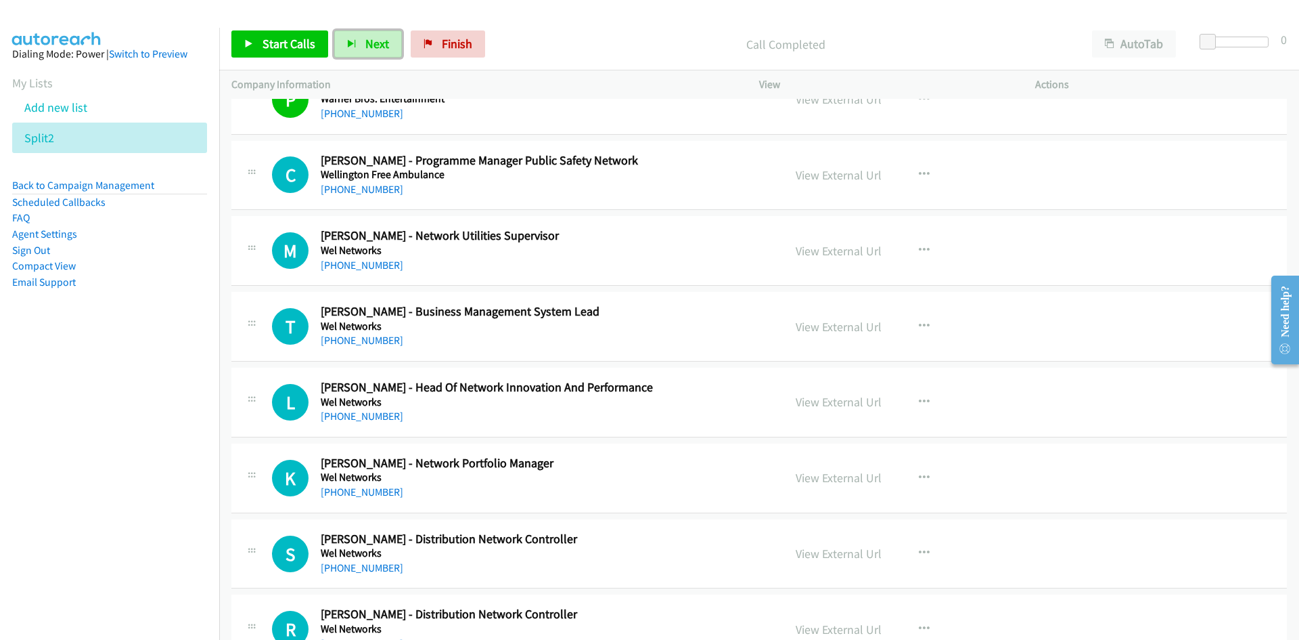
scroll to position [11269, 0]
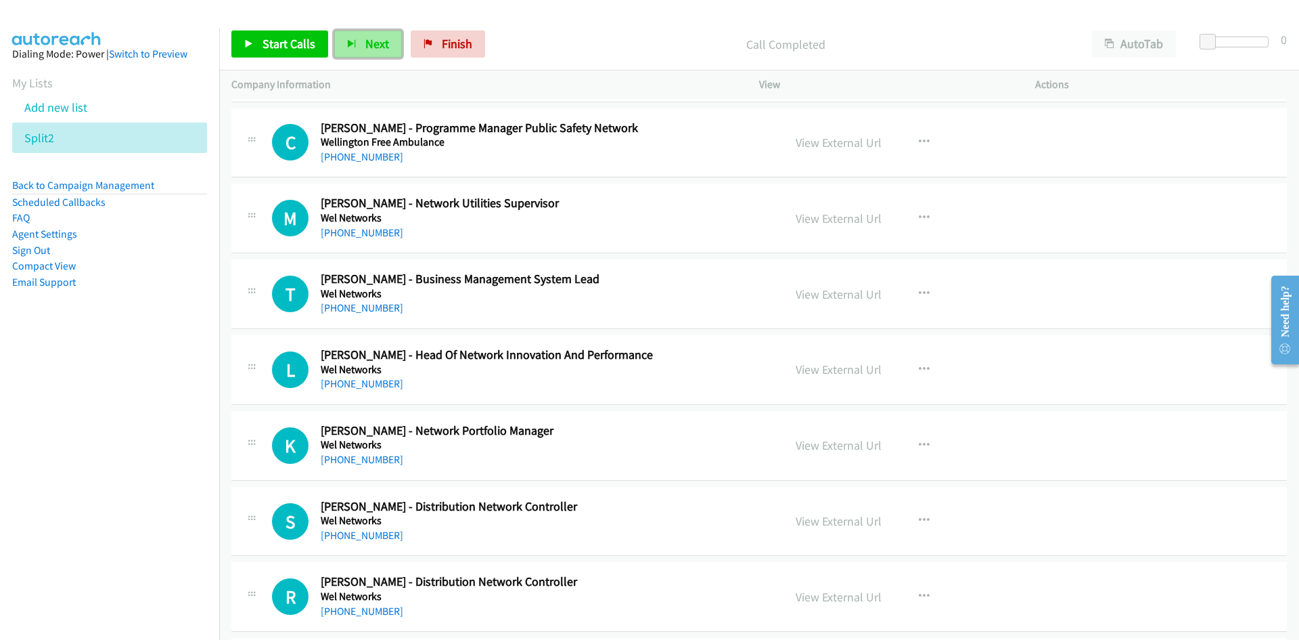
click at [375, 49] on span "Next" at bounding box center [377, 44] width 24 height 16
drag, startPoint x: 385, startPoint y: 43, endPoint x: 646, endPoint y: 217, distance: 313.3
click at [385, 43] on span "Next" at bounding box center [377, 44] width 24 height 16
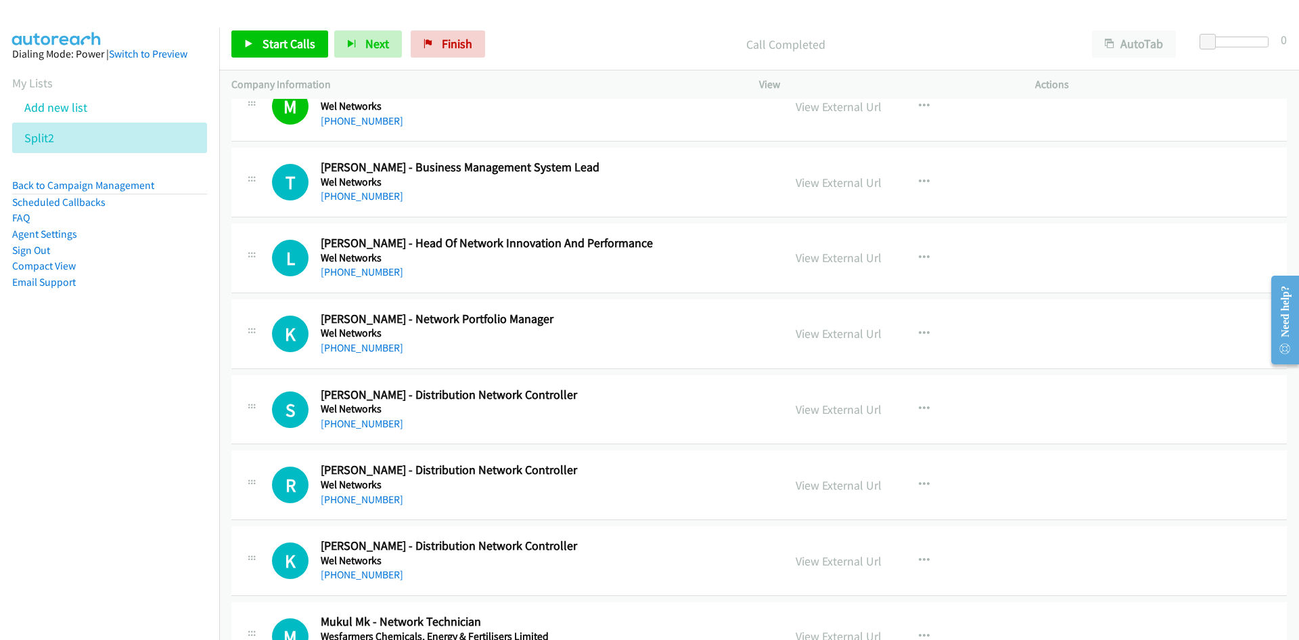
scroll to position [11405, 0]
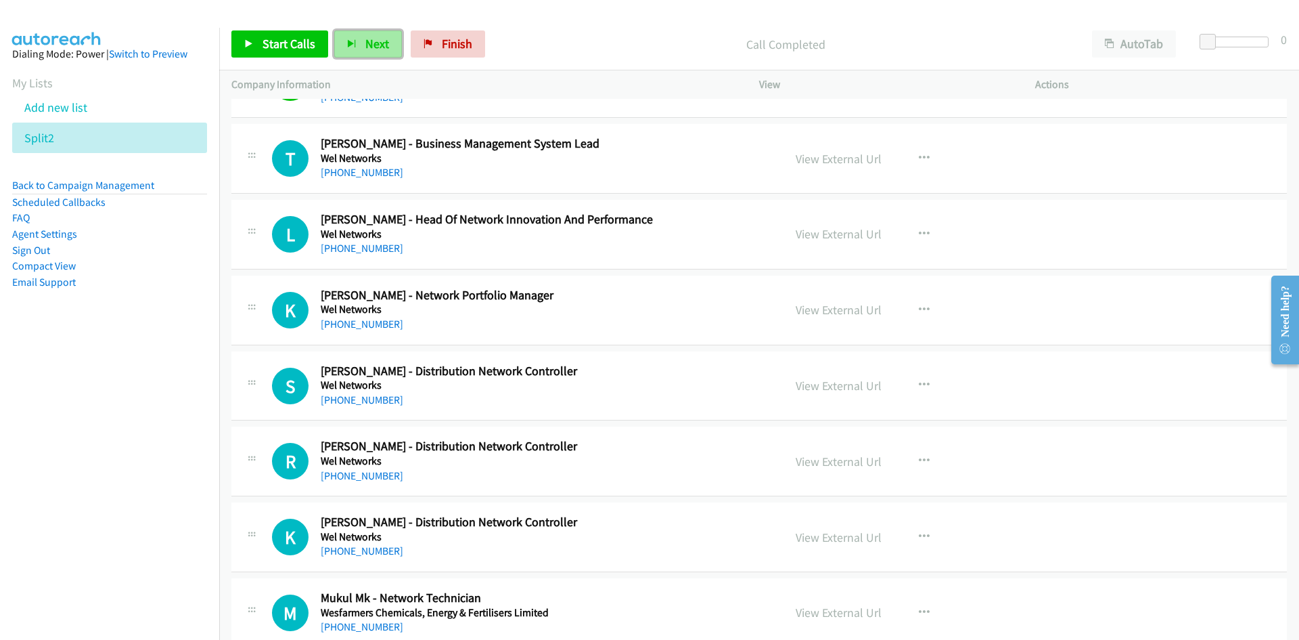
click at [370, 42] on span "Next" at bounding box center [377, 44] width 24 height 16
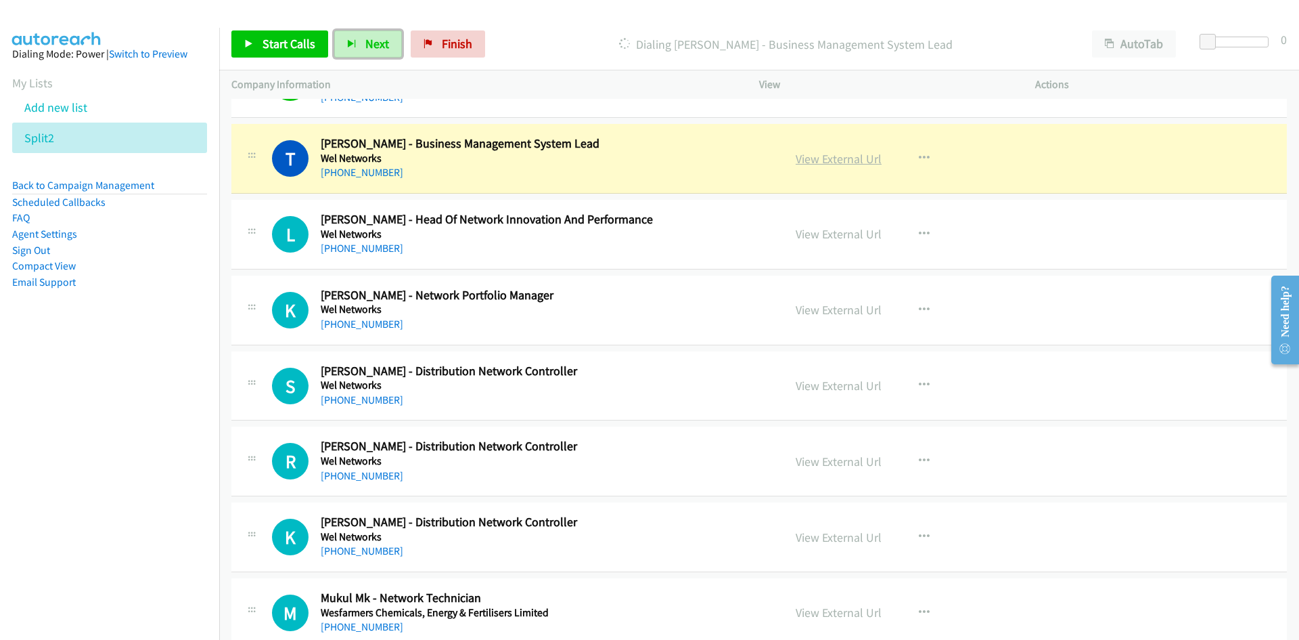
click at [846, 161] on link "View External Url" at bounding box center [839, 159] width 86 height 16
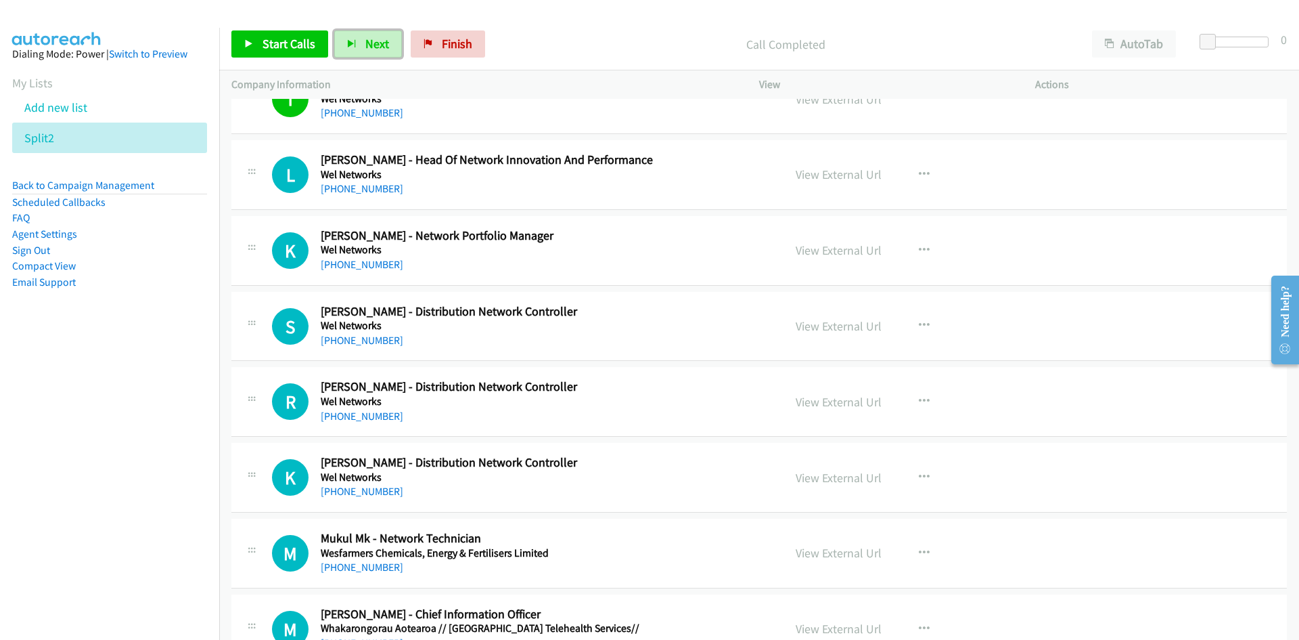
scroll to position [11472, 0]
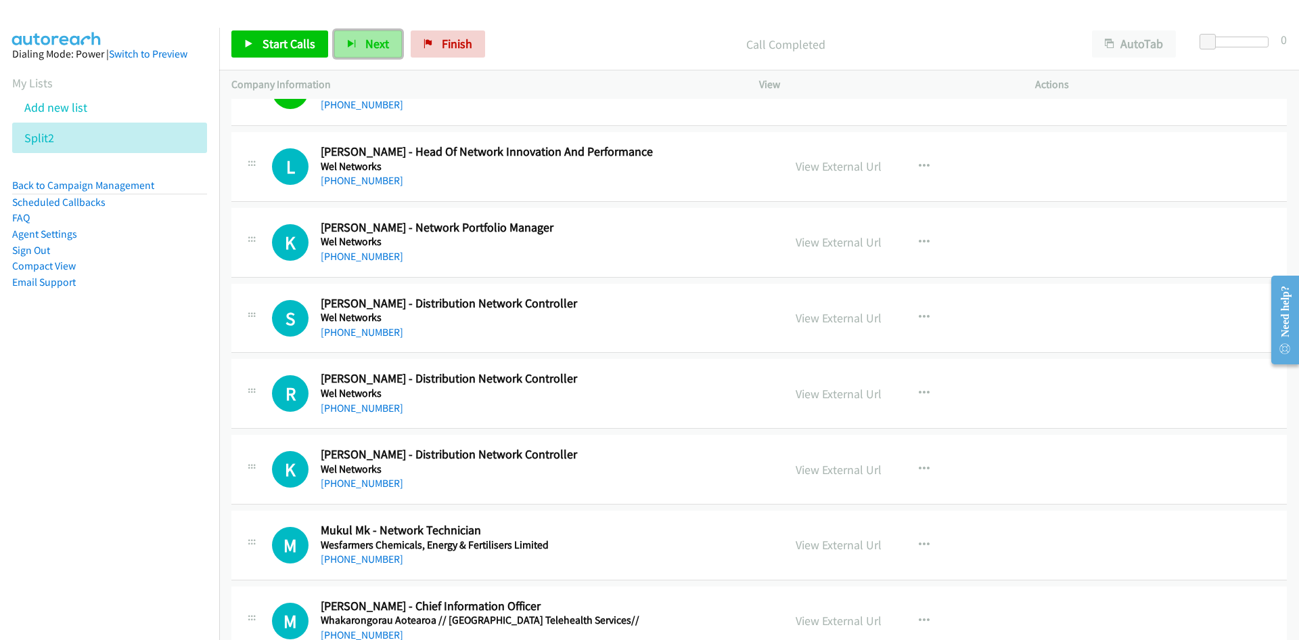
click at [376, 43] on span "Next" at bounding box center [377, 44] width 24 height 16
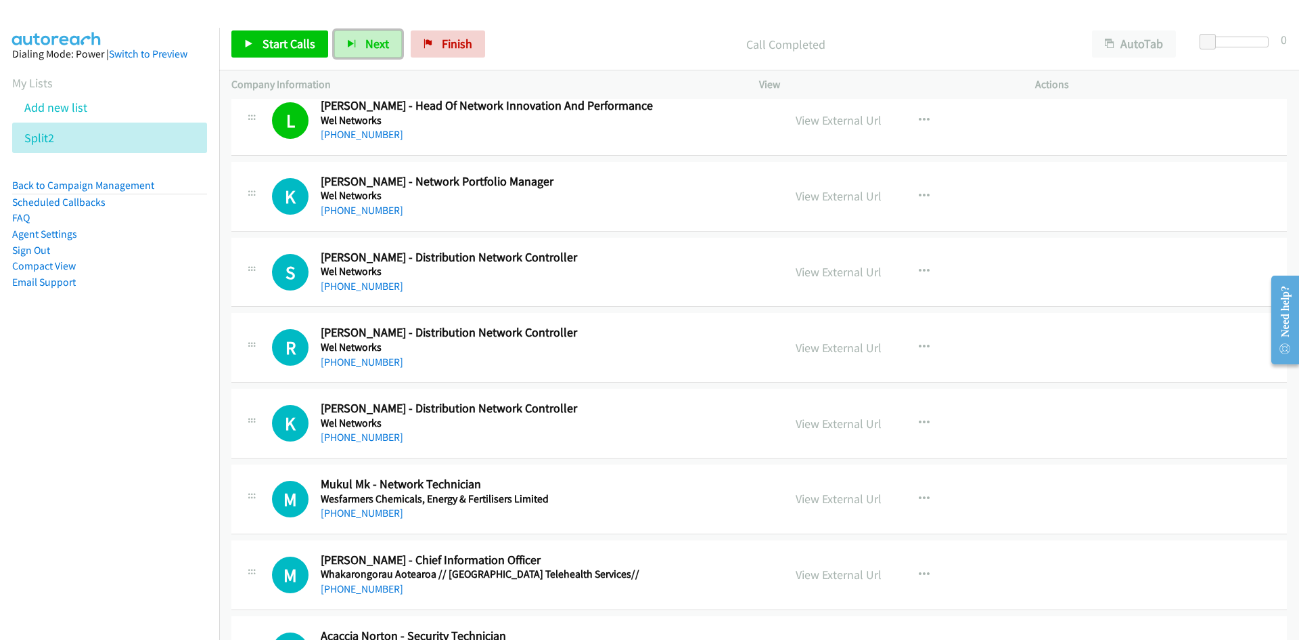
scroll to position [11540, 0]
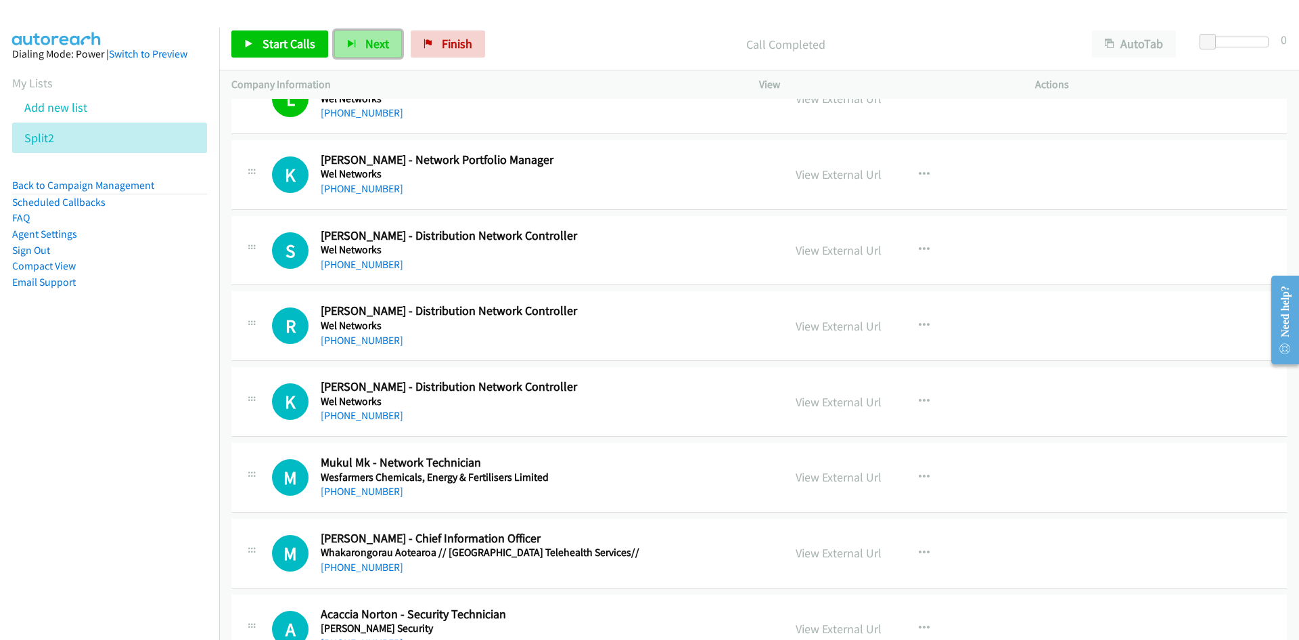
click at [368, 52] on button "Next" at bounding box center [368, 43] width 68 height 27
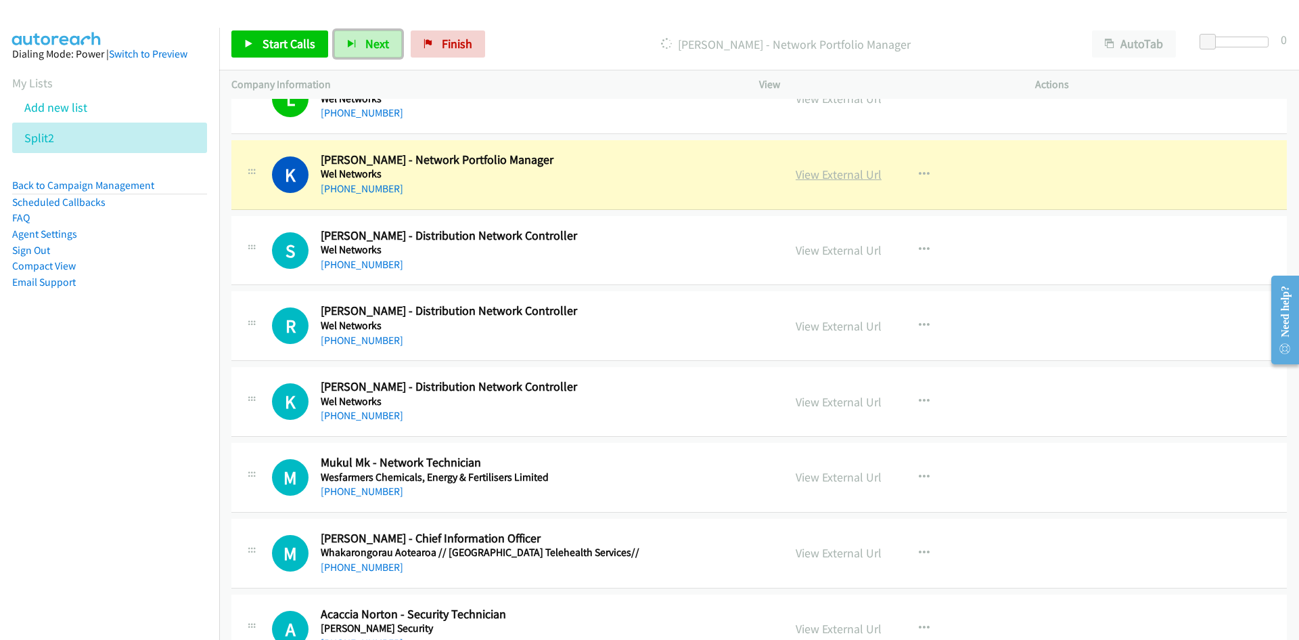
click at [843, 173] on link "View External Url" at bounding box center [839, 174] width 86 height 16
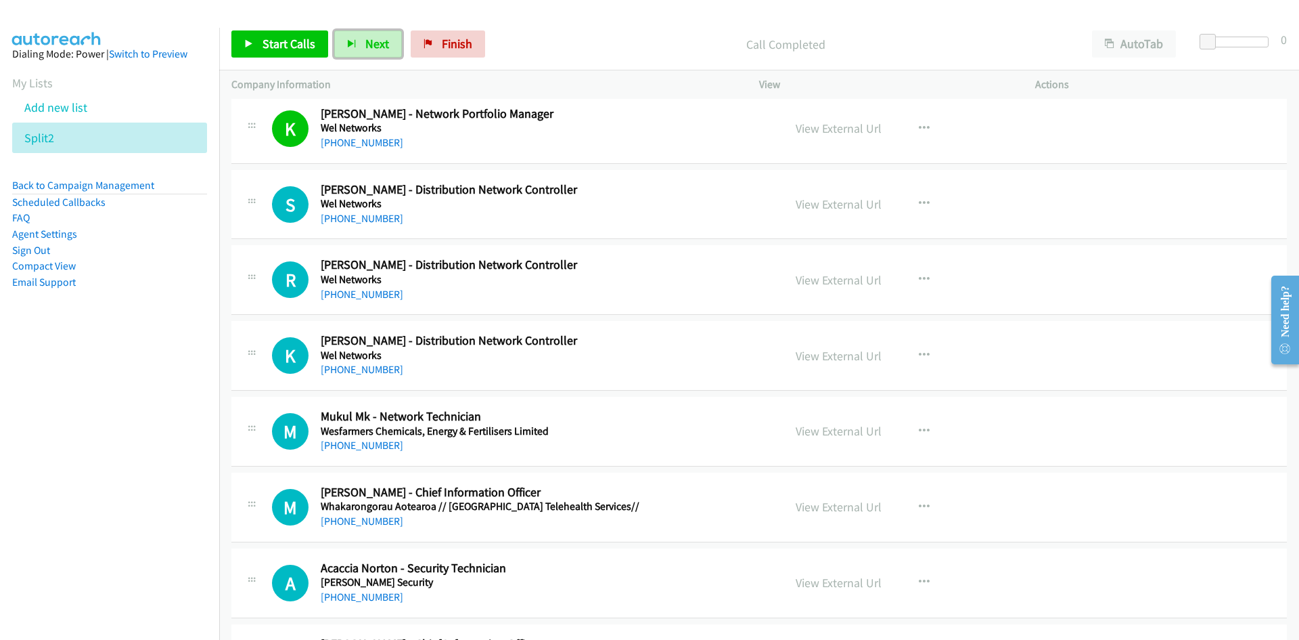
scroll to position [11608, 0]
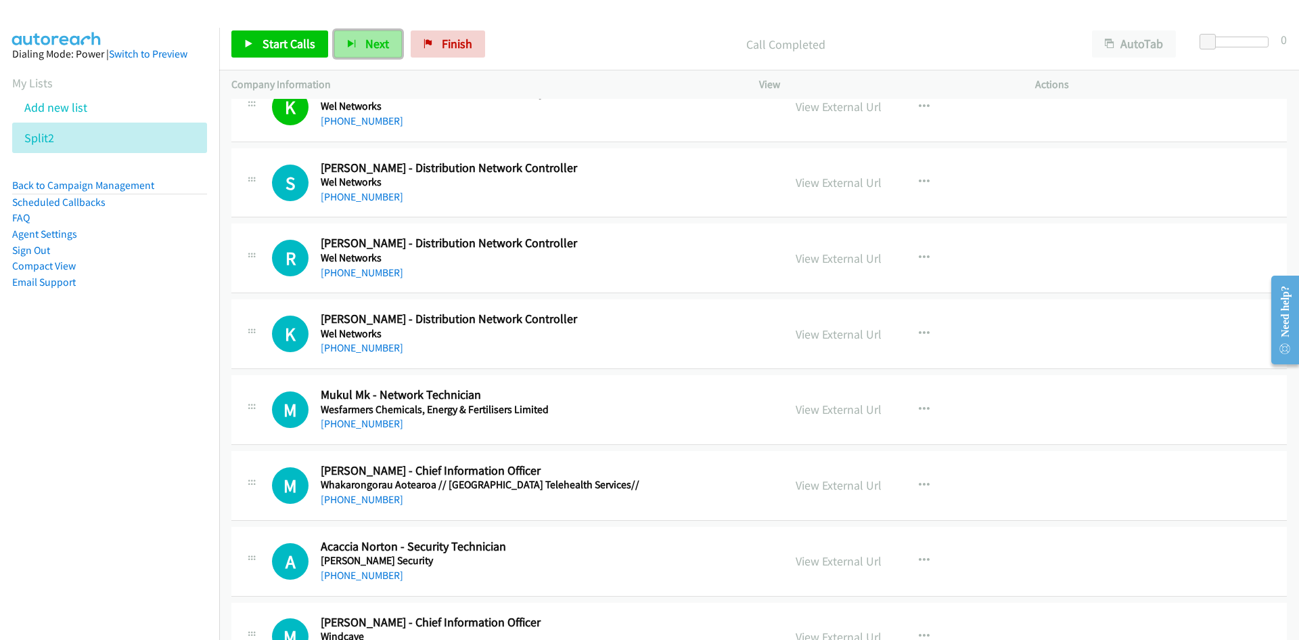
click at [376, 44] on span "Next" at bounding box center [377, 44] width 24 height 16
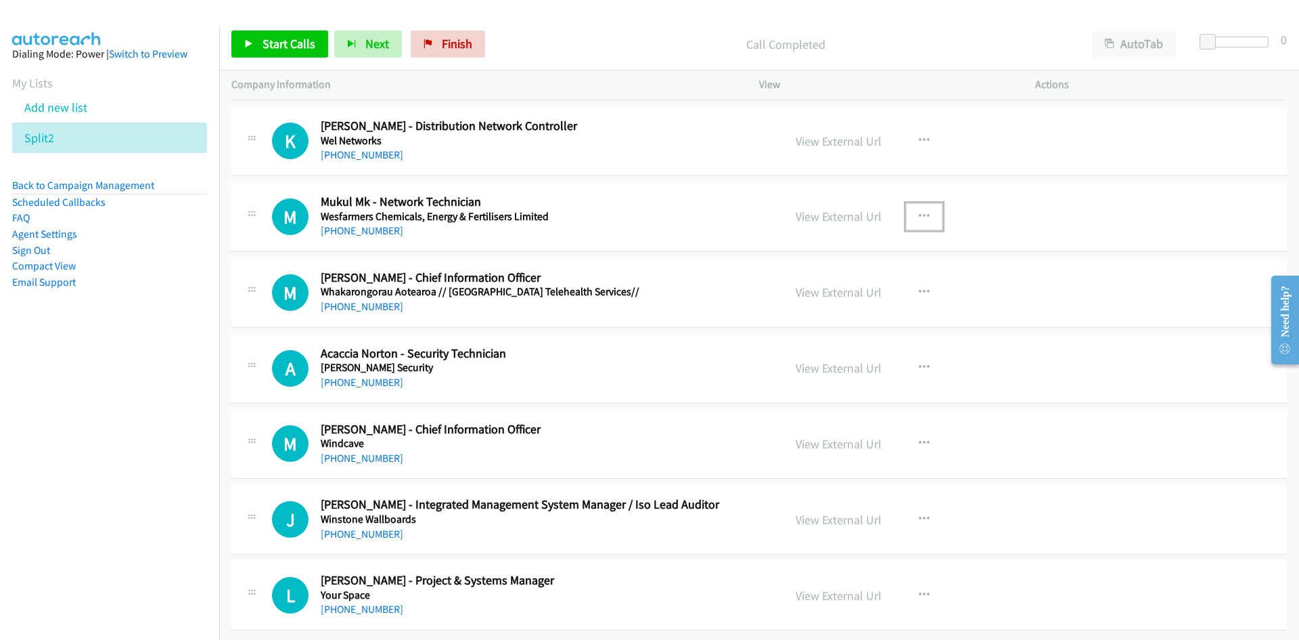
click at [919, 211] on icon "button" at bounding box center [924, 216] width 11 height 11
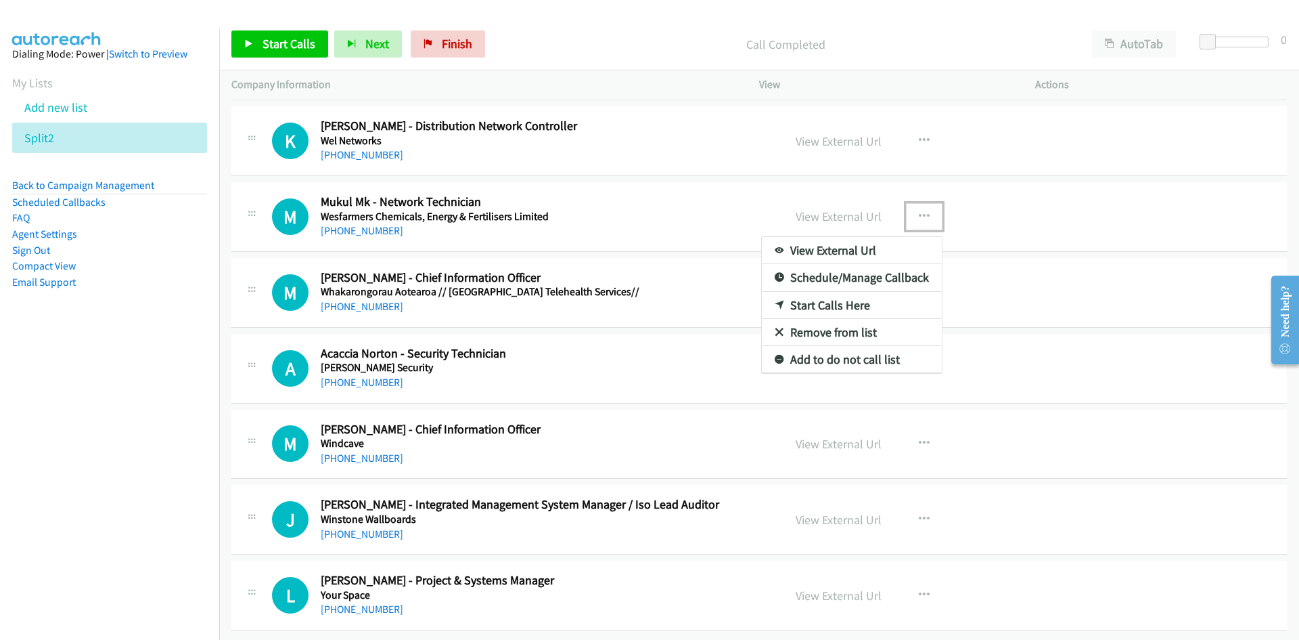
click at [825, 293] on link "Start Calls Here" at bounding box center [852, 305] width 180 height 27
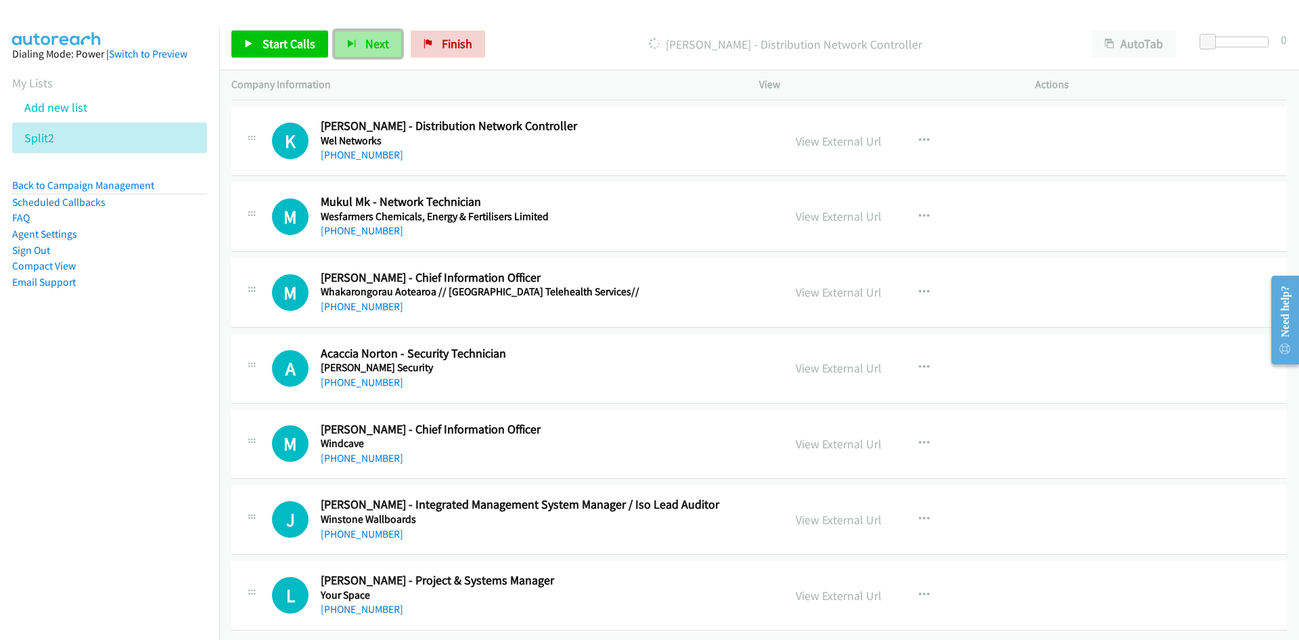
click at [379, 34] on button "Next" at bounding box center [368, 43] width 68 height 27
click at [373, 26] on div "Start Calls Pause Next Finish Call Completed AutoTab AutoTab 0" at bounding box center [759, 44] width 1080 height 52
click at [369, 35] on button "Next" at bounding box center [368, 43] width 68 height 27
click at [368, 36] on span "Next" at bounding box center [377, 44] width 24 height 16
click at [351, 41] on icon "button" at bounding box center [351, 44] width 9 height 9
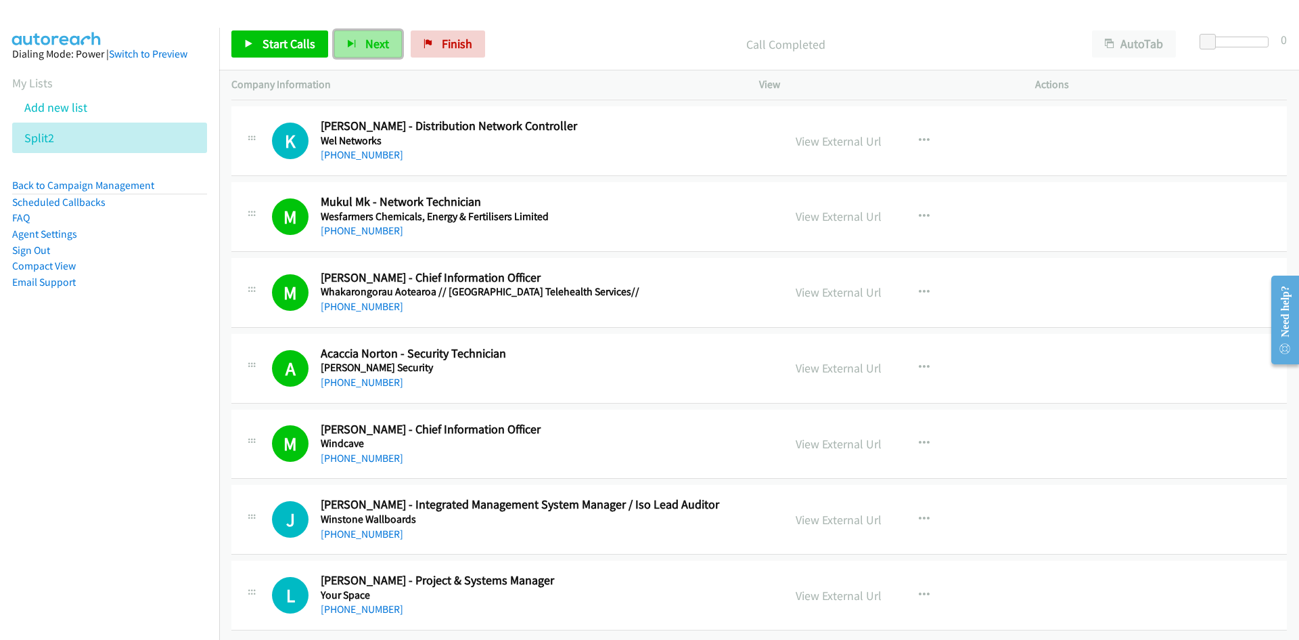
click at [368, 41] on span "Next" at bounding box center [377, 44] width 24 height 16
click at [372, 41] on span "Next" at bounding box center [377, 44] width 24 height 16
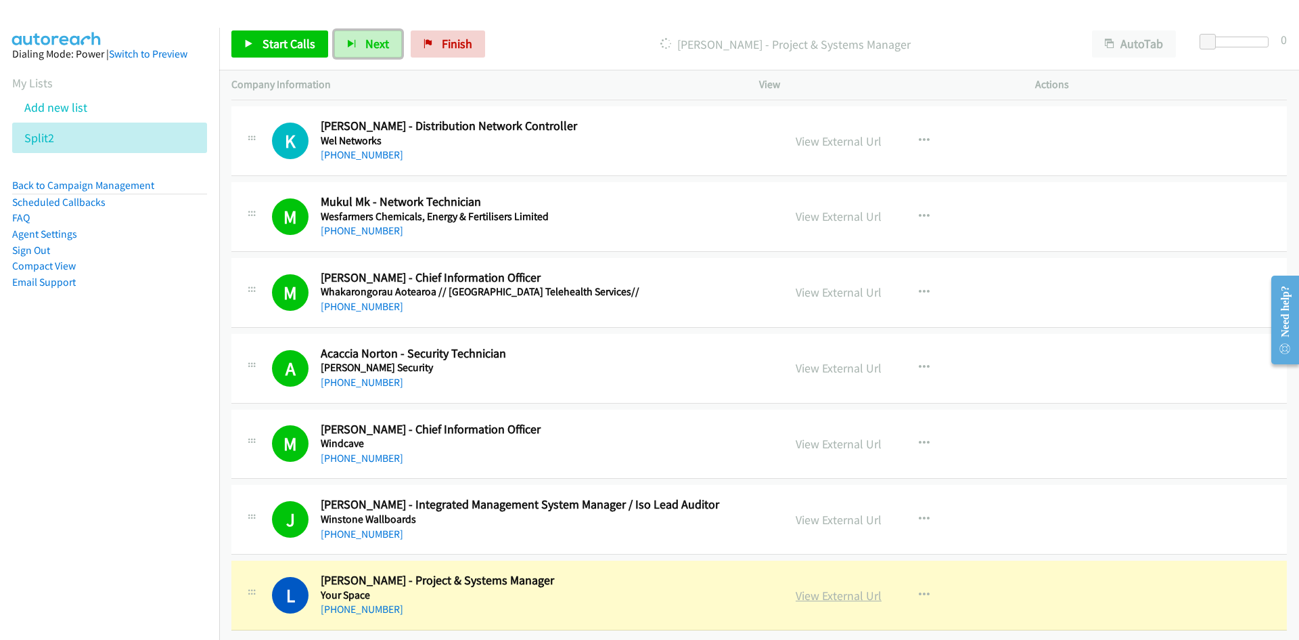
click at [848, 590] on link "View External Url" at bounding box center [839, 595] width 86 height 16
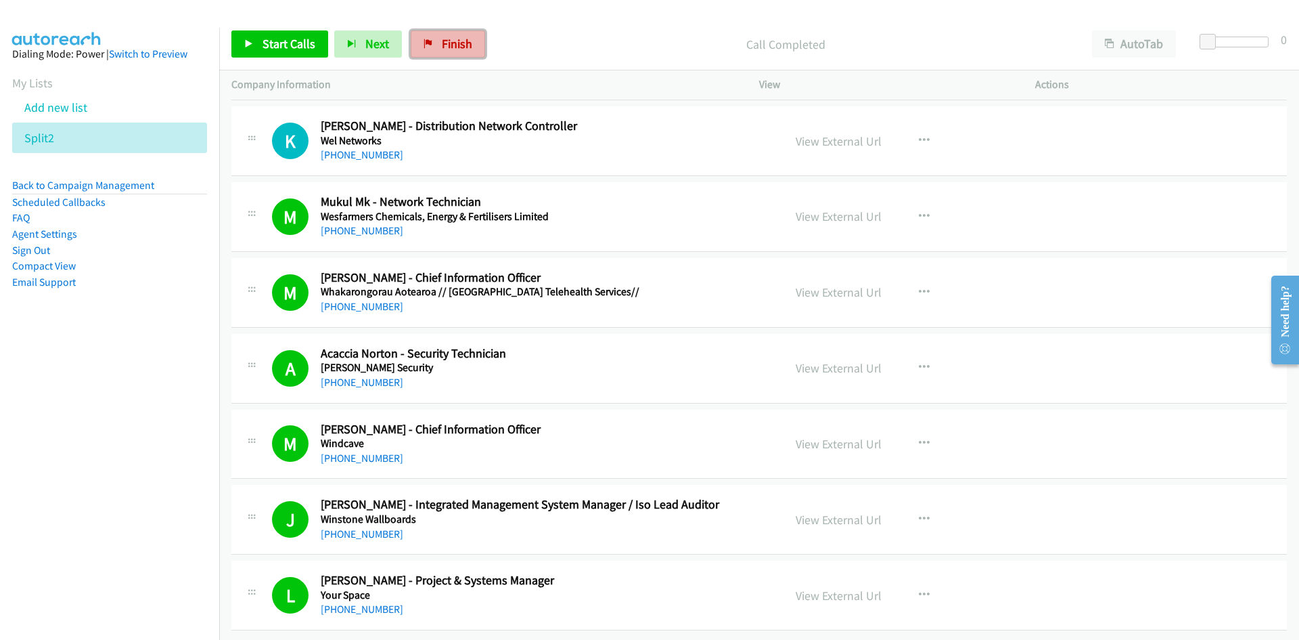
click at [428, 47] on icon at bounding box center [428, 44] width 9 height 9
